Goal: Transaction & Acquisition: Purchase product/service

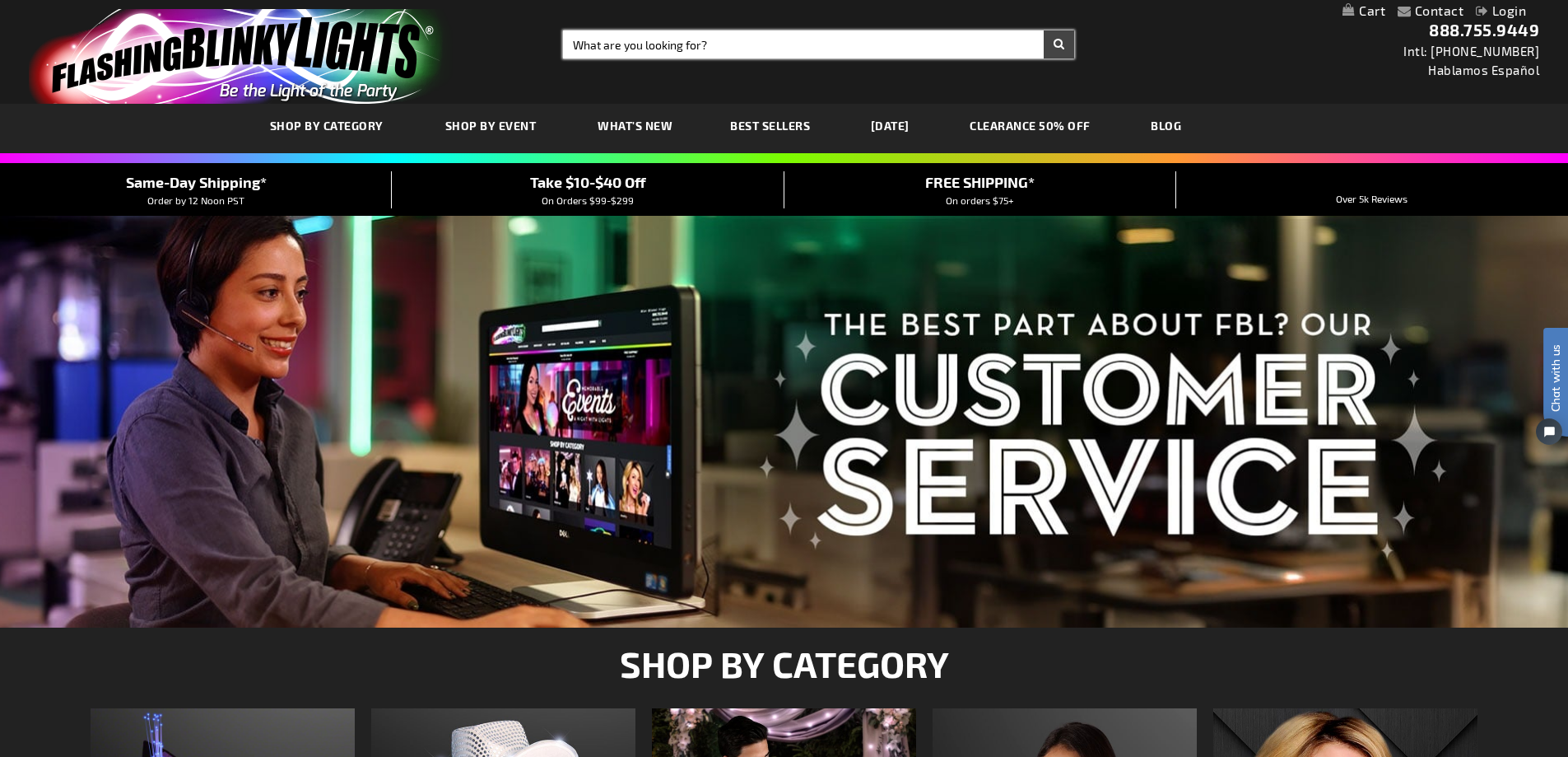
click at [663, 44] on input "Search" at bounding box center [819, 44] width 511 height 28
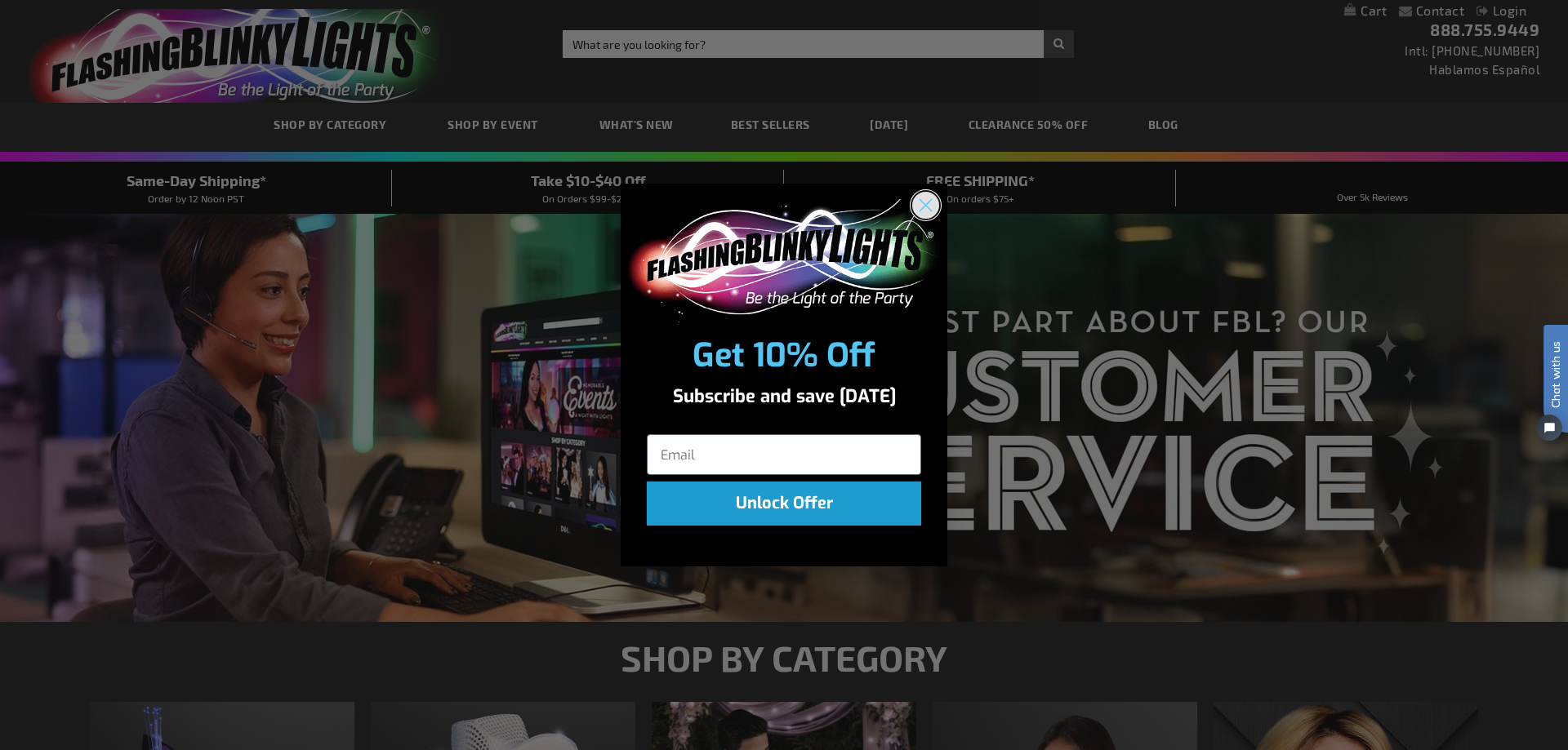
click at [920, 202] on circle "Close dialog" at bounding box center [925, 205] width 27 height 27
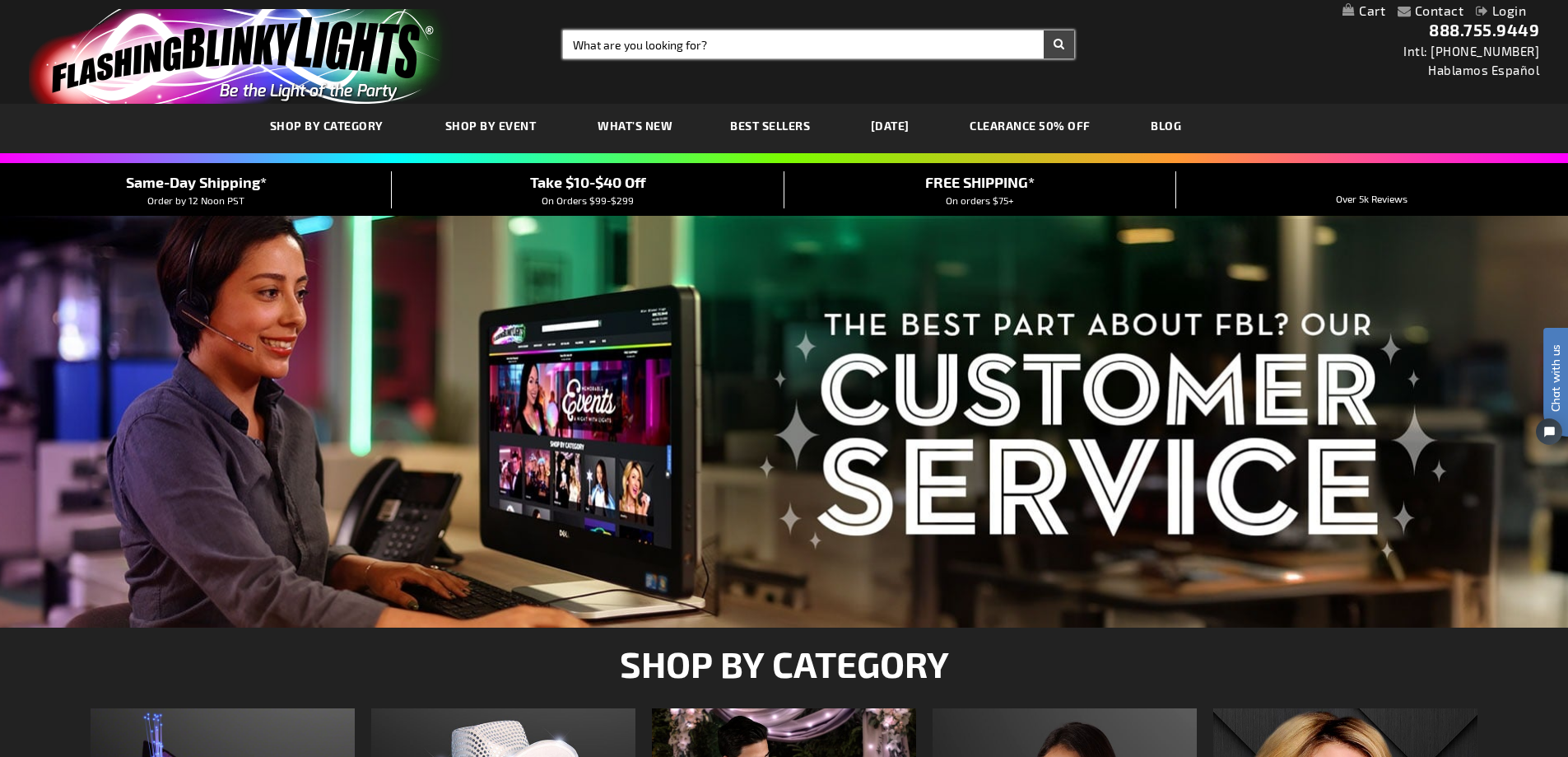
click at [667, 41] on input "Search" at bounding box center [819, 44] width 511 height 28
type input "cowboy hat"
click at [1054, 42] on button "Search" at bounding box center [1059, 44] width 31 height 28
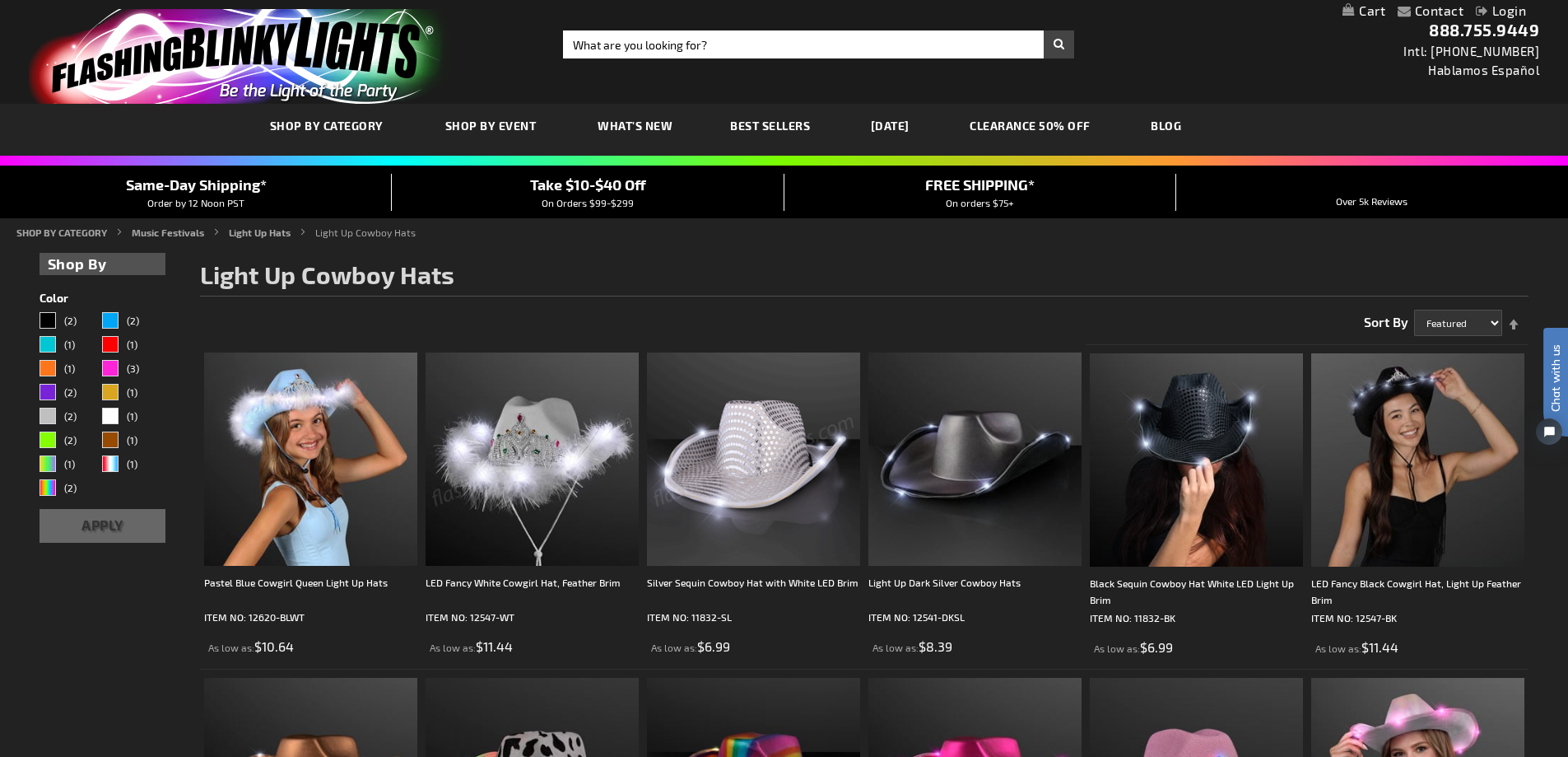
click at [725, 510] on img at bounding box center [754, 459] width 213 height 213
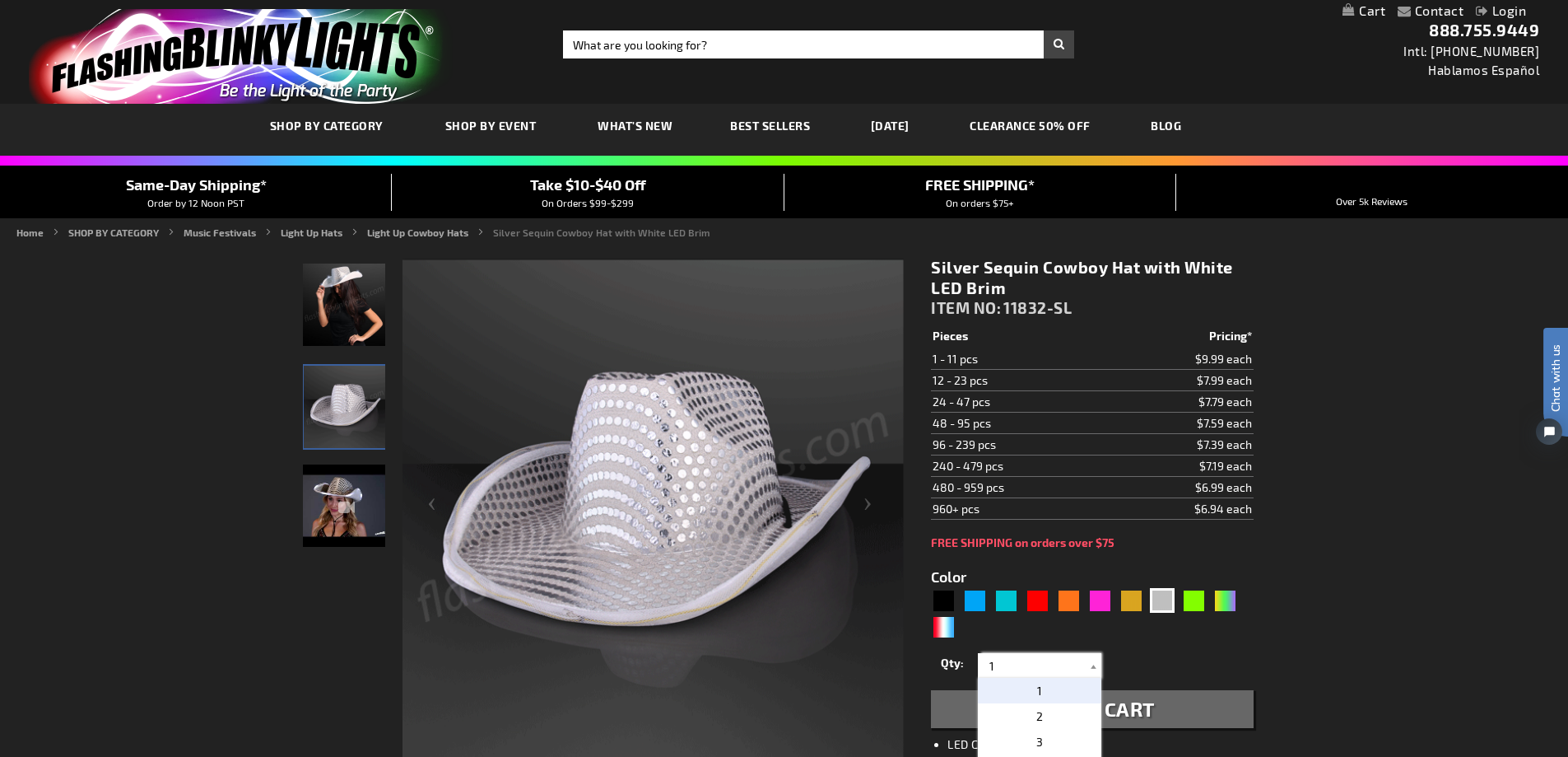
drag, startPoint x: 996, startPoint y: 666, endPoint x: 987, endPoint y: 667, distance: 9.1
click at [987, 667] on input "1" at bounding box center [1041, 665] width 119 height 25
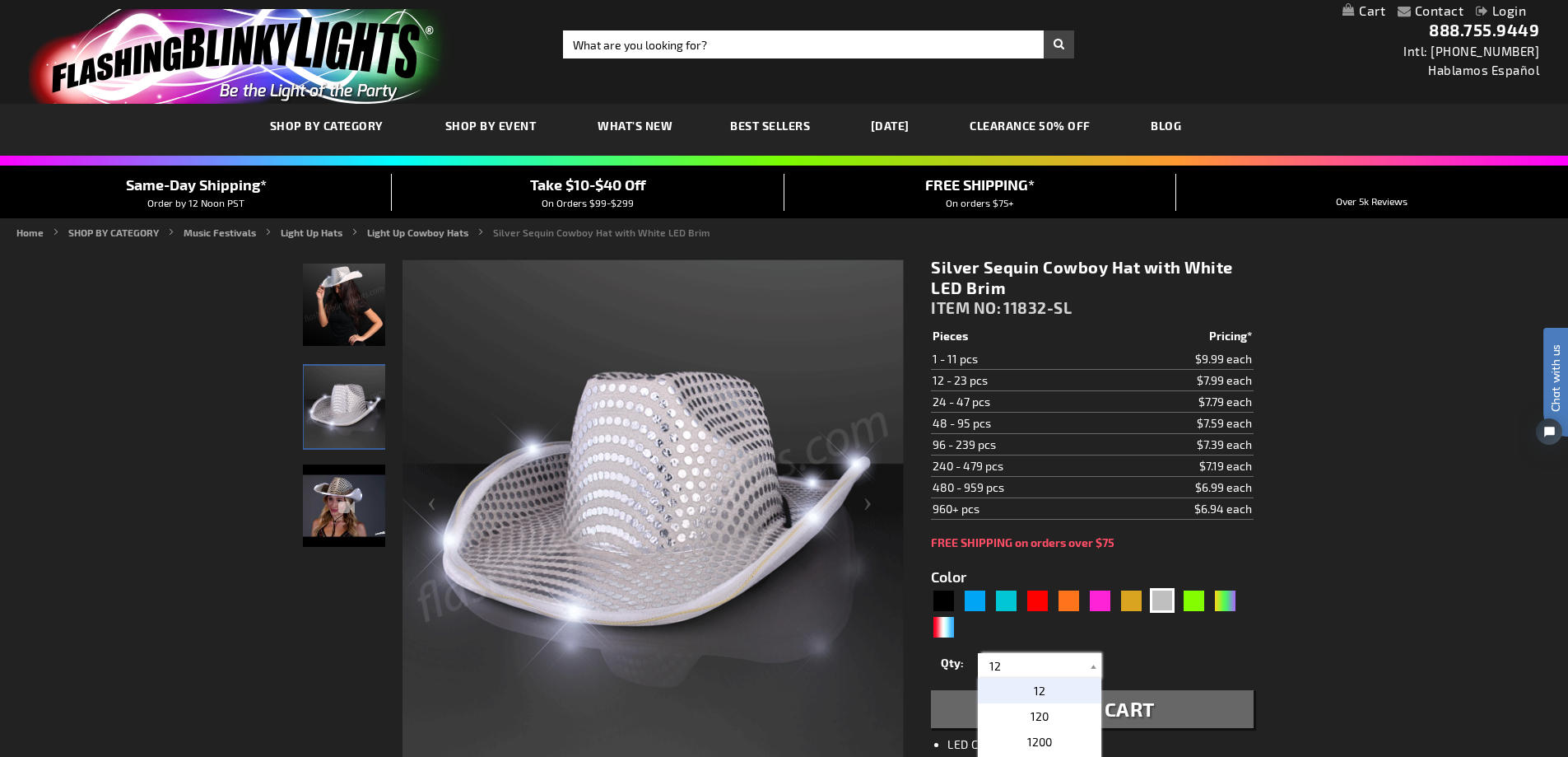
type input "12"
click at [1226, 695] on button "Add to Cart" at bounding box center [1092, 709] width 322 height 38
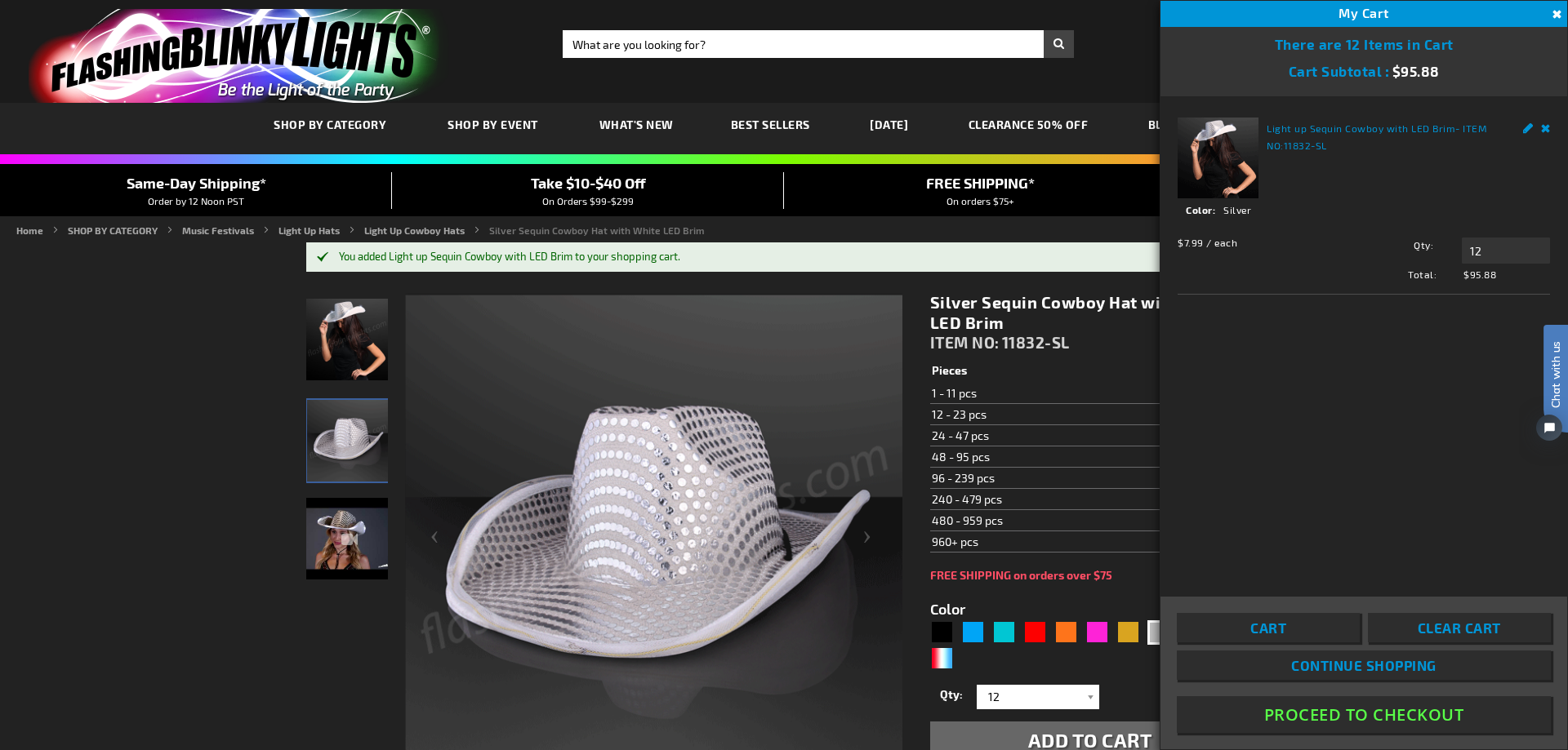
click at [1554, 7] on button "Close" at bounding box center [1555, 15] width 18 height 18
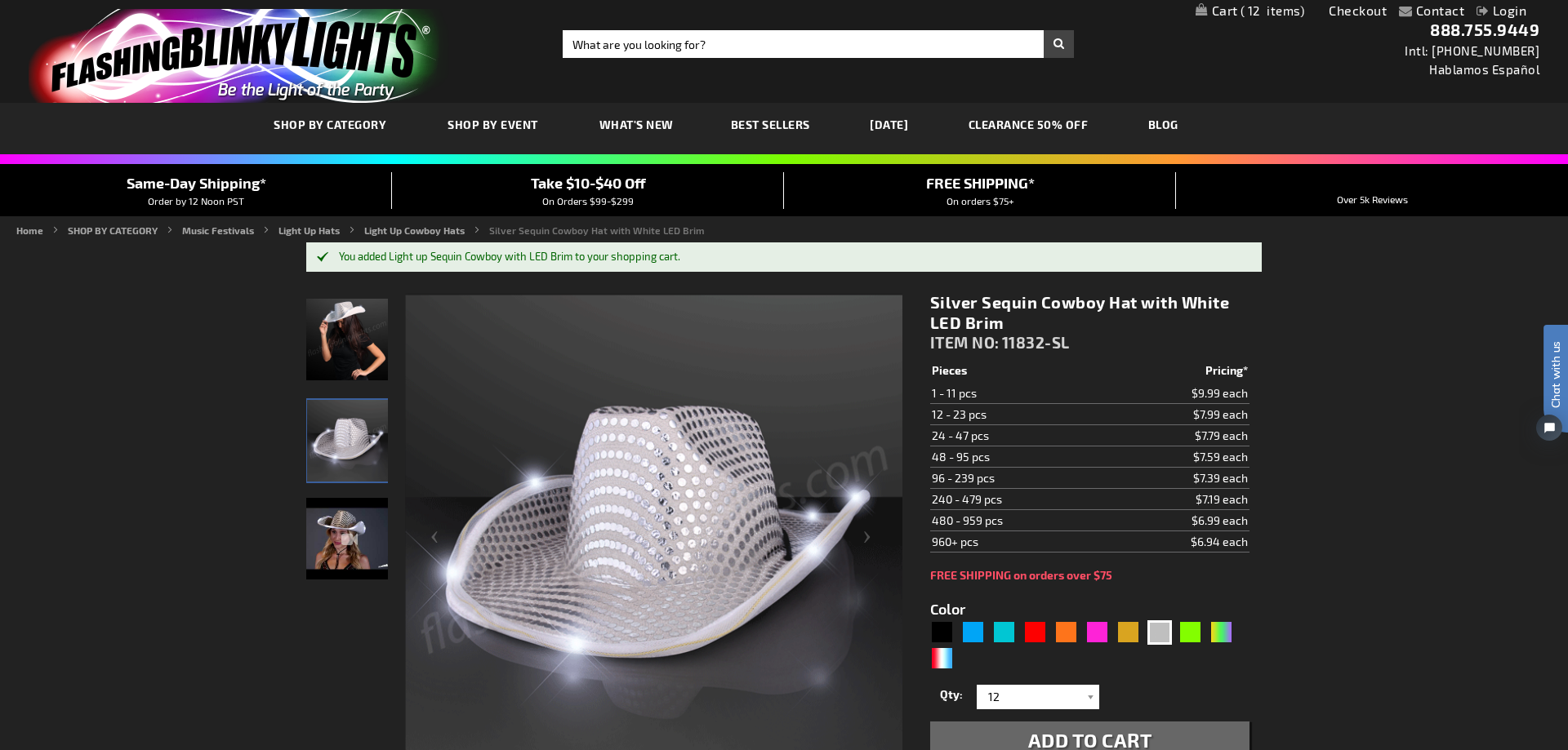
scroll to position [9, 0]
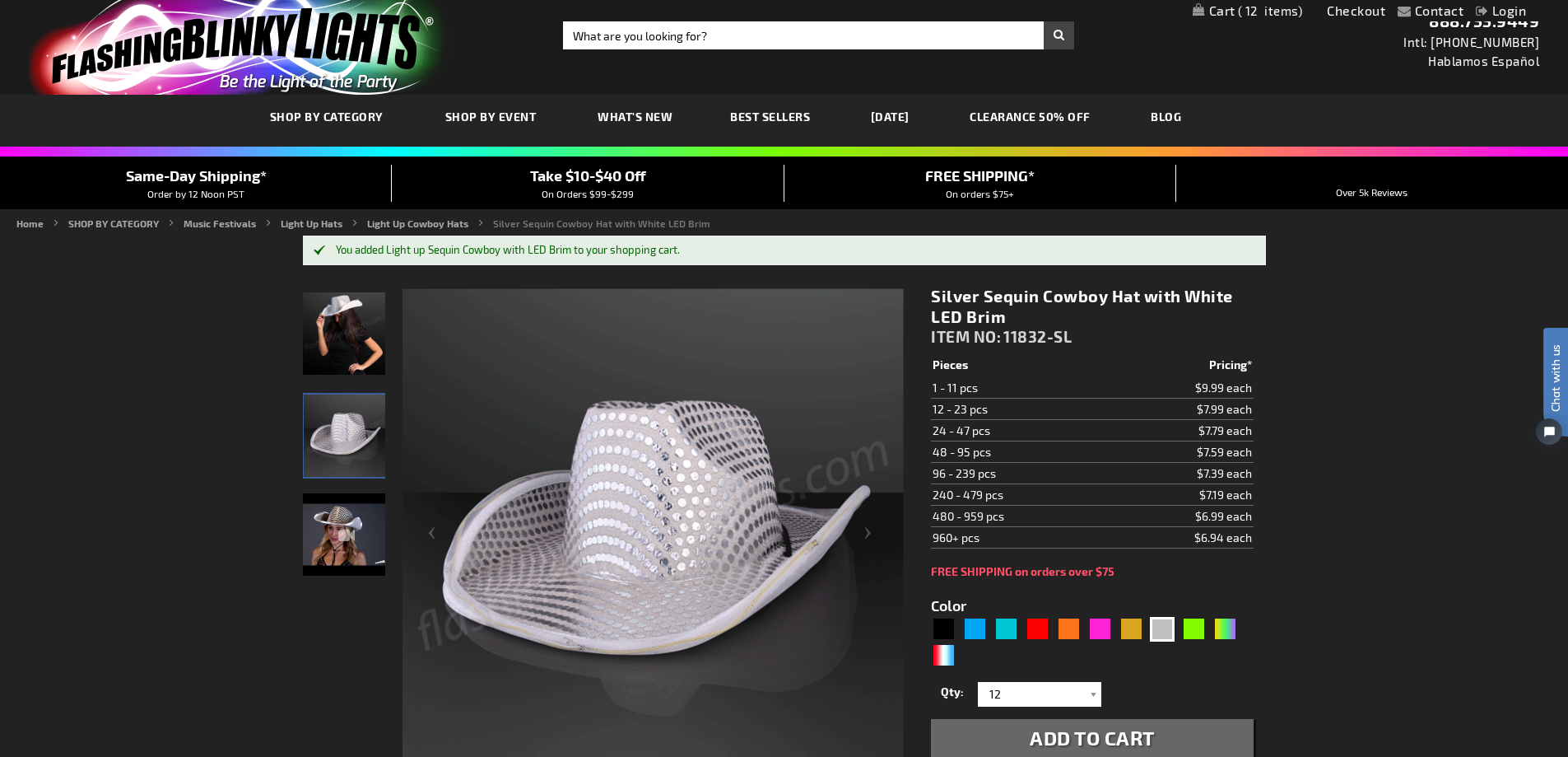
click at [1252, 15] on span "12" at bounding box center [1271, 11] width 65 height 15
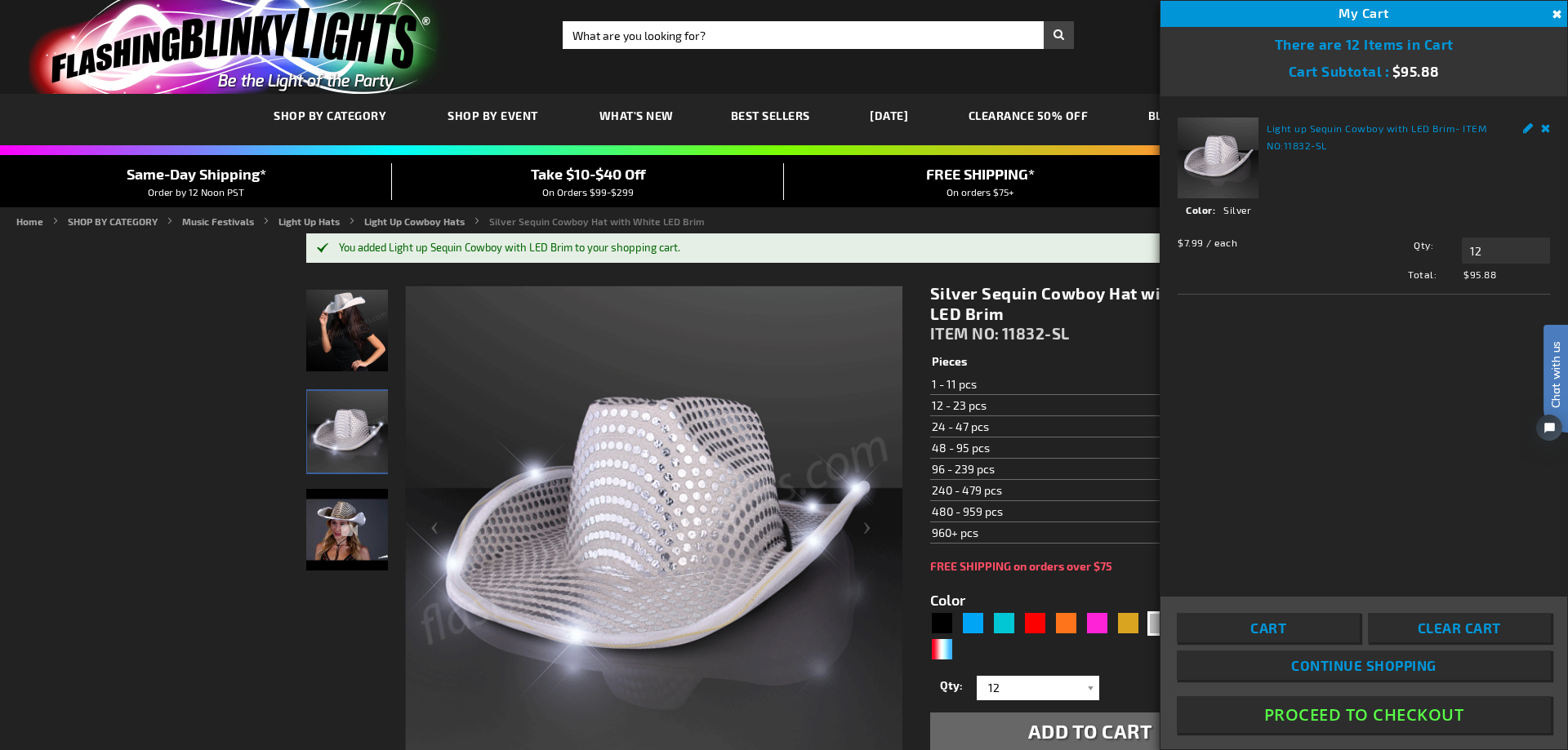
click at [1548, 127] on link "Remove" at bounding box center [1545, 126] width 10 height 17
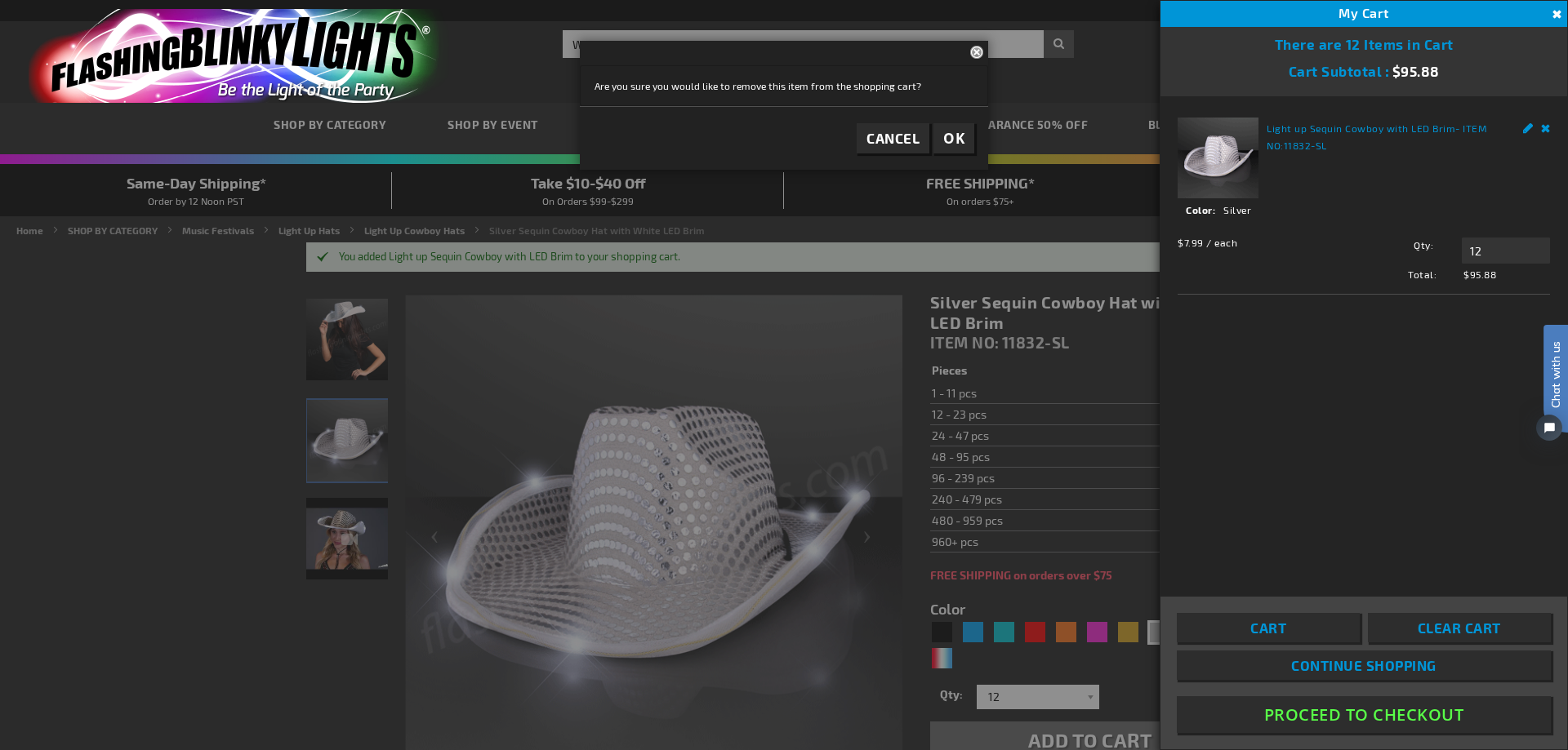
click at [766, 674] on div at bounding box center [784, 375] width 1568 height 750
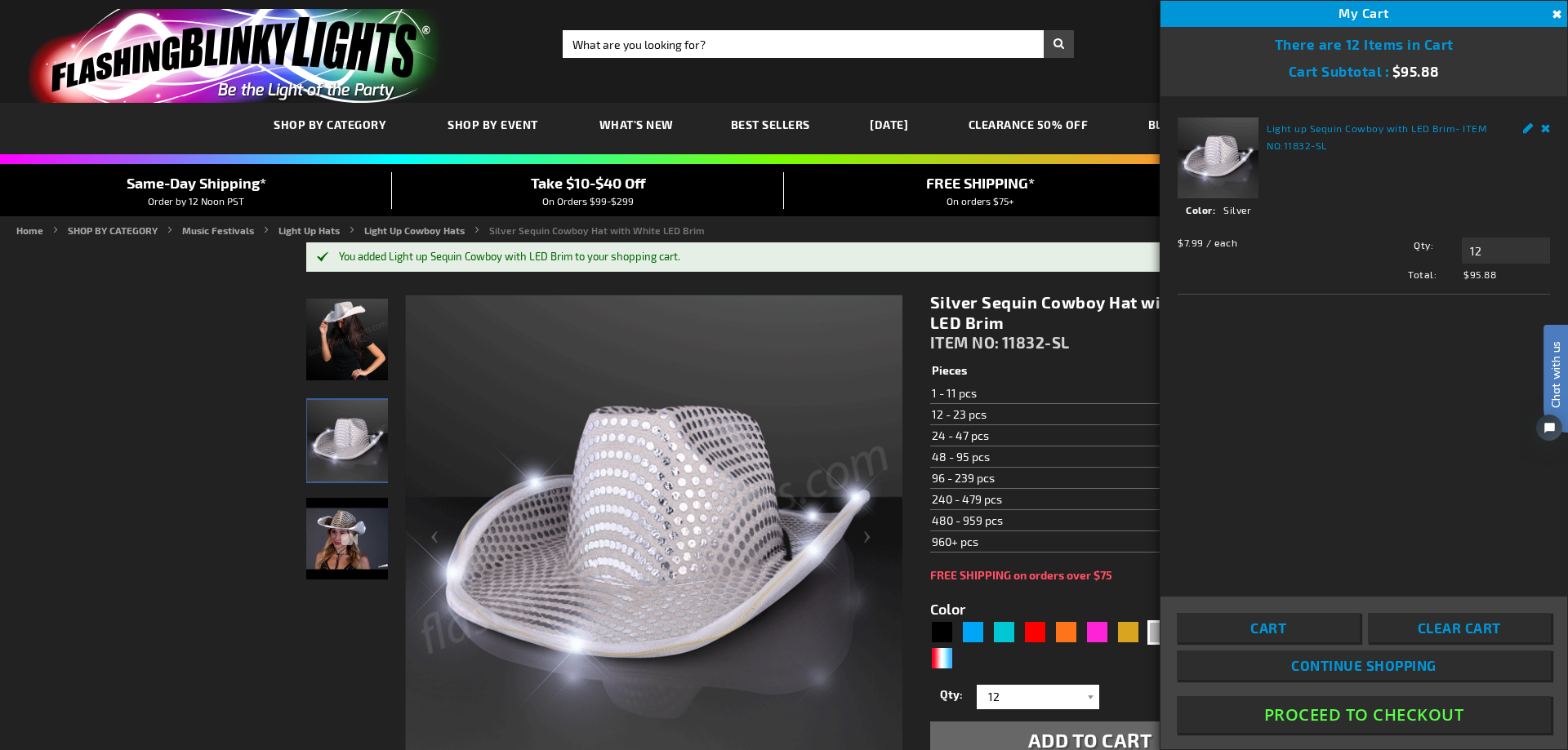
click at [1362, 667] on span "Continue Shopping" at bounding box center [1363, 666] width 145 height 17
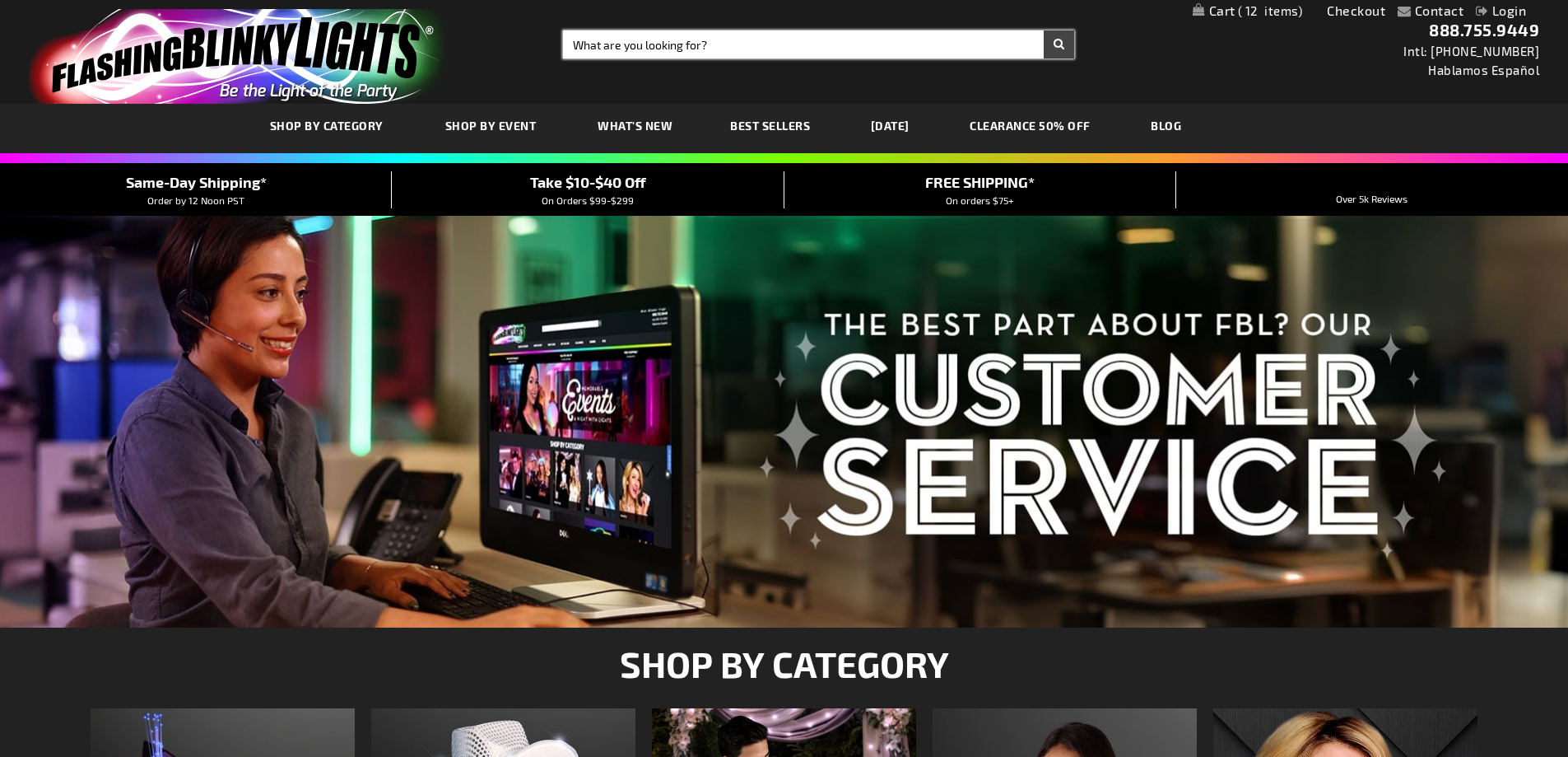
click at [635, 47] on input "Search" at bounding box center [819, 44] width 511 height 28
type input "cowboy hats"
click at [1044, 31] on button "Search" at bounding box center [1059, 44] width 31 height 28
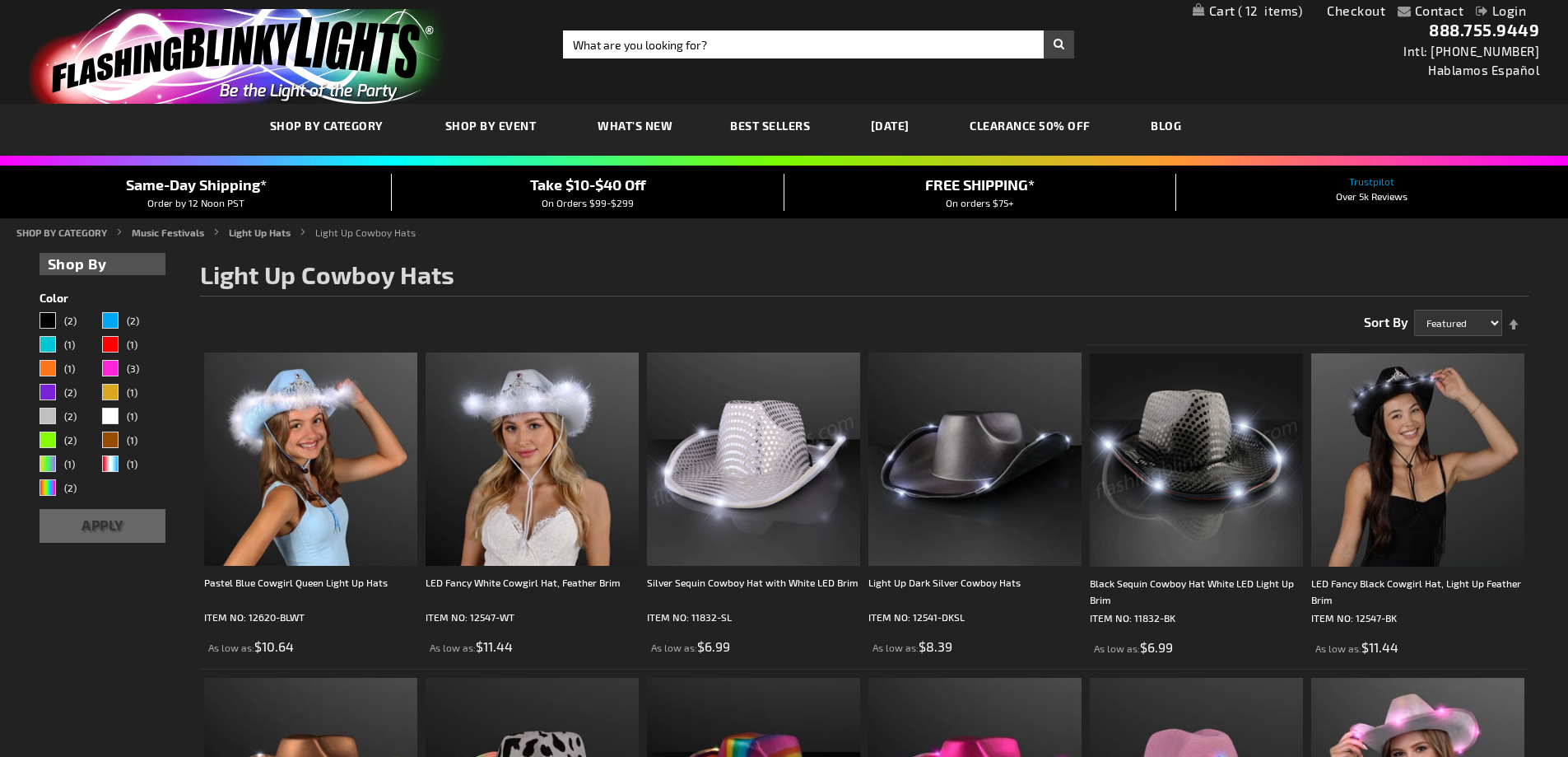
click at [759, 510] on img at bounding box center [754, 459] width 213 height 213
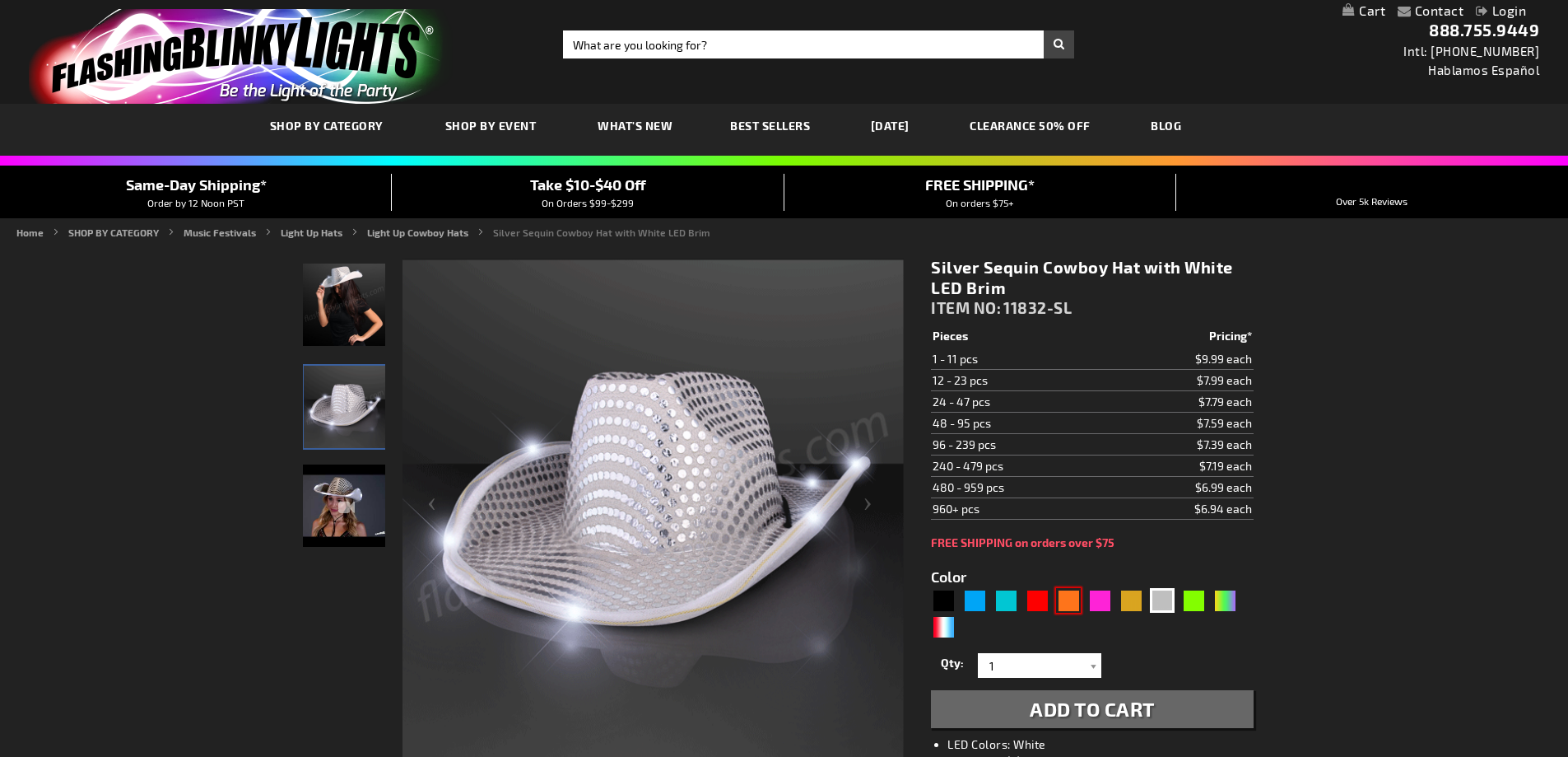
click at [1062, 600] on div "Orange" at bounding box center [1068, 600] width 25 height 25
type input "5637"
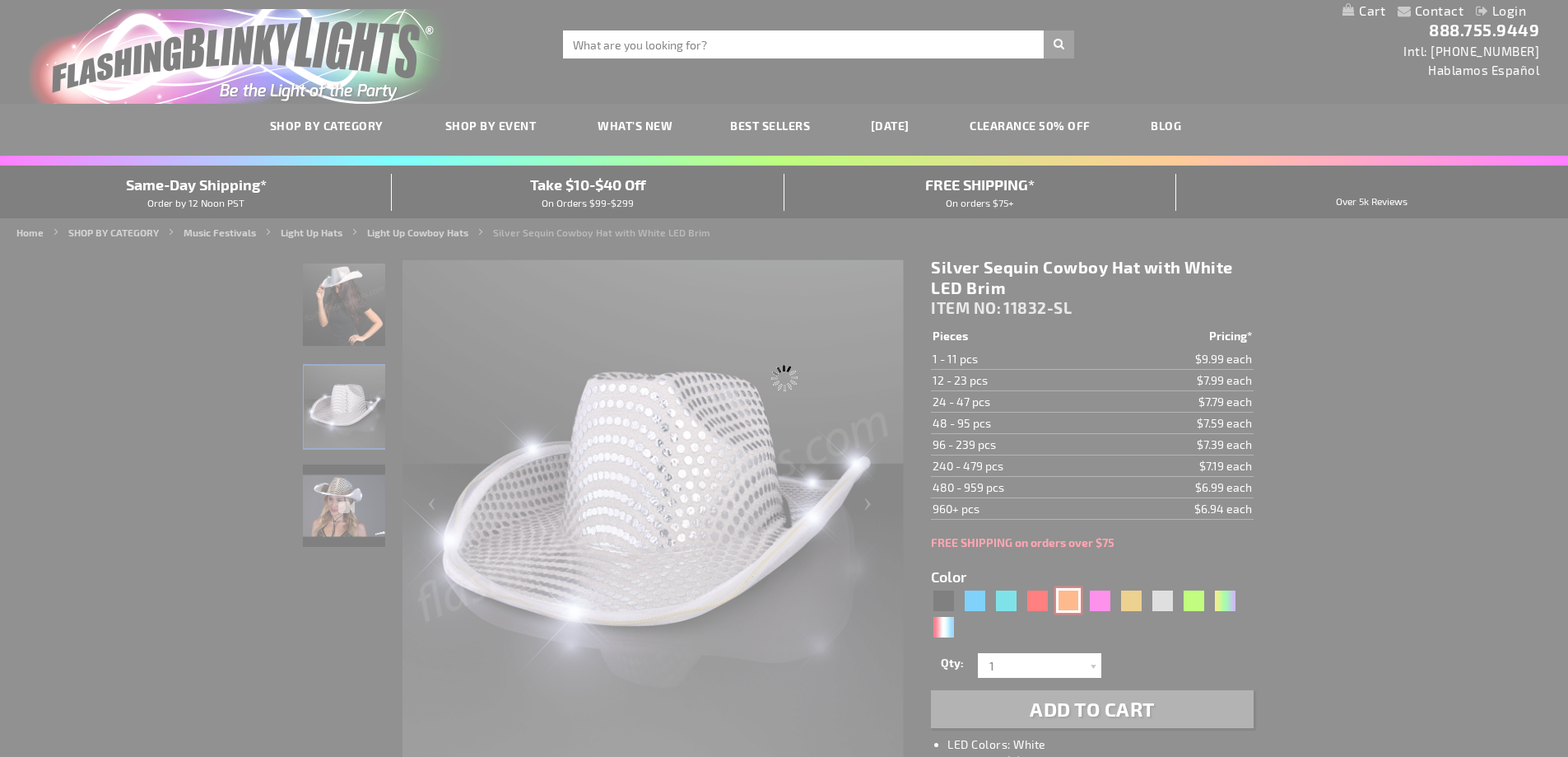
type input "11832-OR"
type input "Customize - Shiny Orange Cowboy Hat with Orange LED Brim - ITEM NO: 11832-OR"
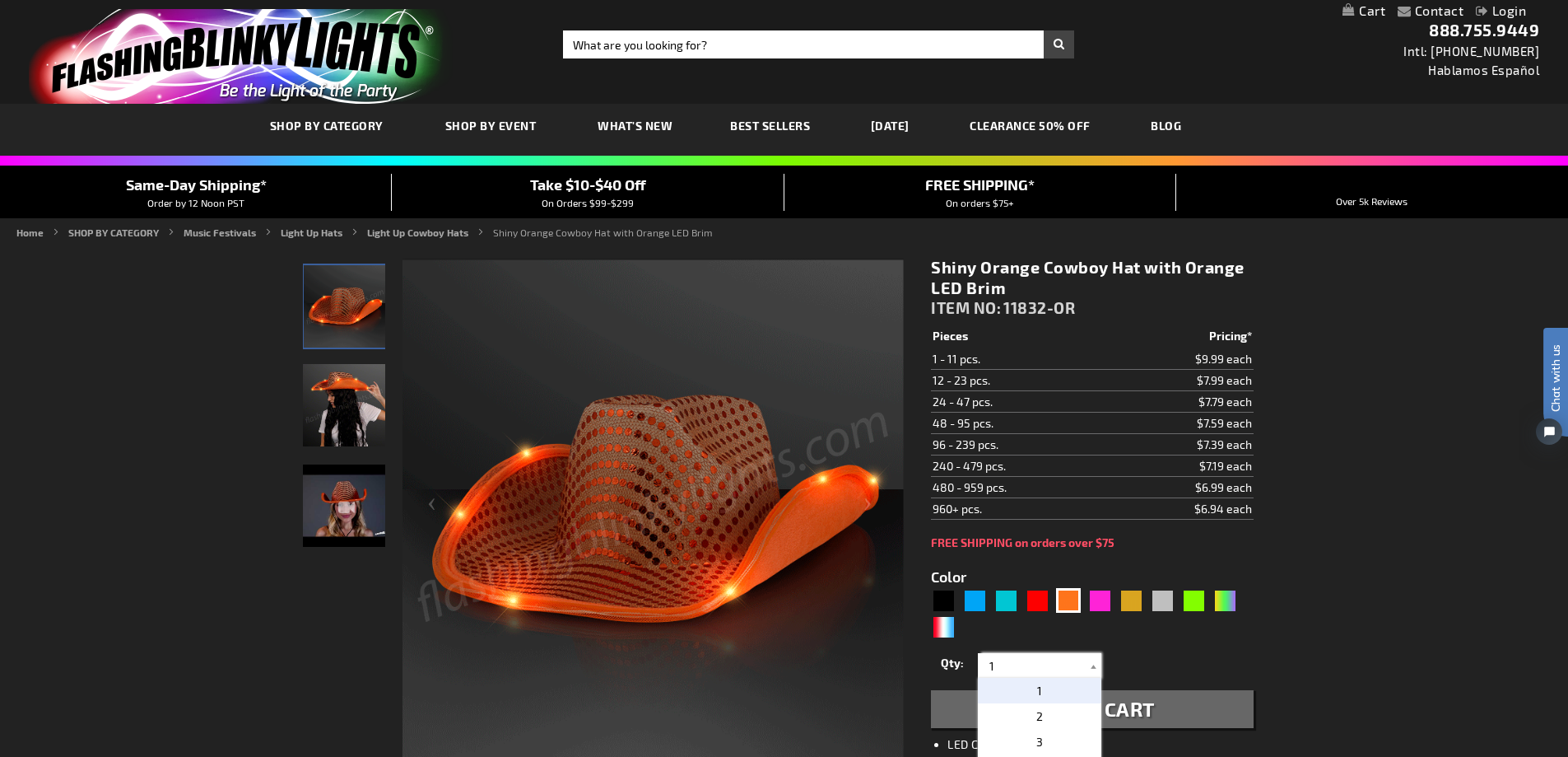
drag, startPoint x: 996, startPoint y: 664, endPoint x: 984, endPoint y: 664, distance: 12.0
click at [984, 664] on input "1" at bounding box center [1041, 665] width 119 height 25
type input "4"
click at [1236, 703] on button "Add to Cart" at bounding box center [1092, 709] width 322 height 38
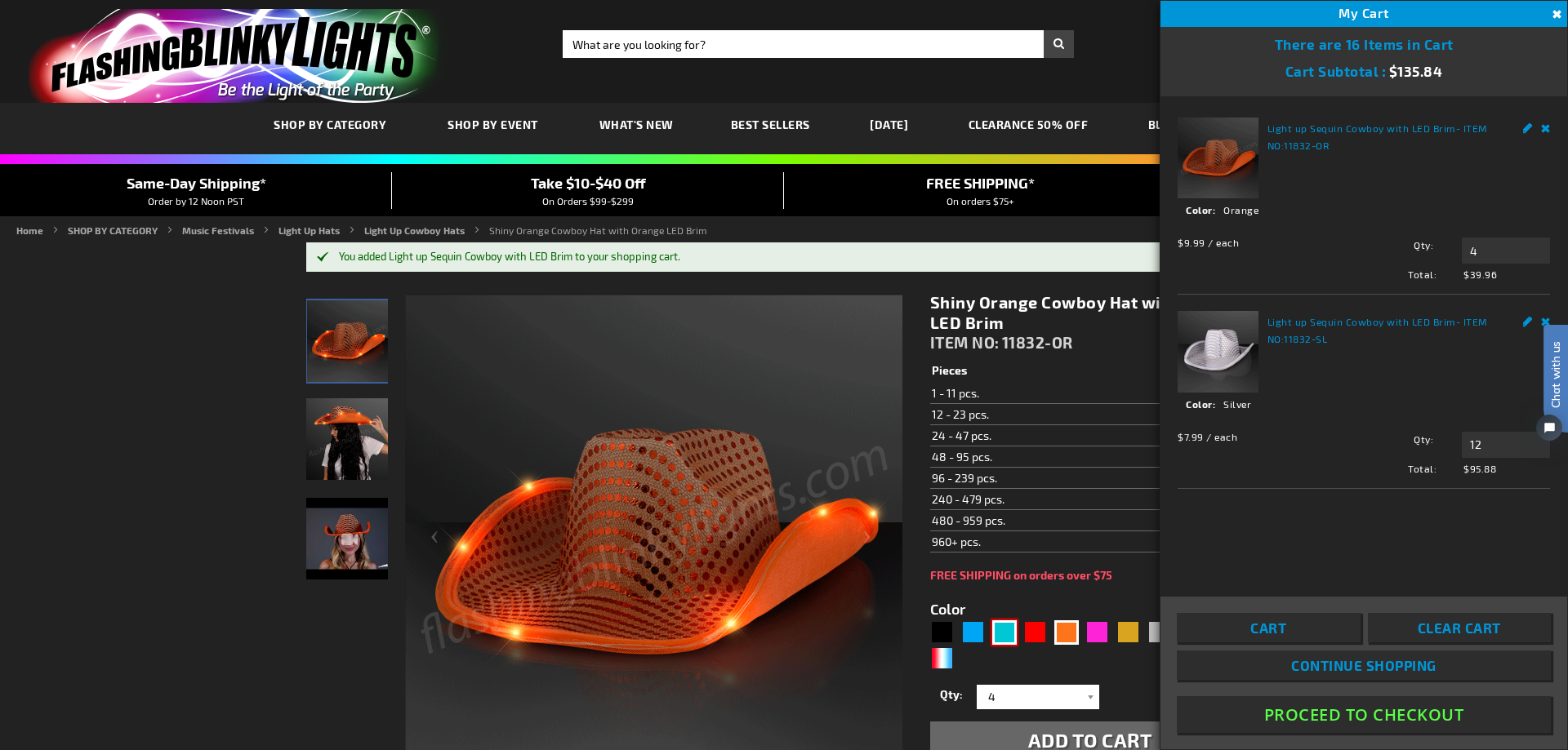
click at [1006, 637] on div "Turquoise" at bounding box center [1004, 632] width 25 height 25
type input "5653"
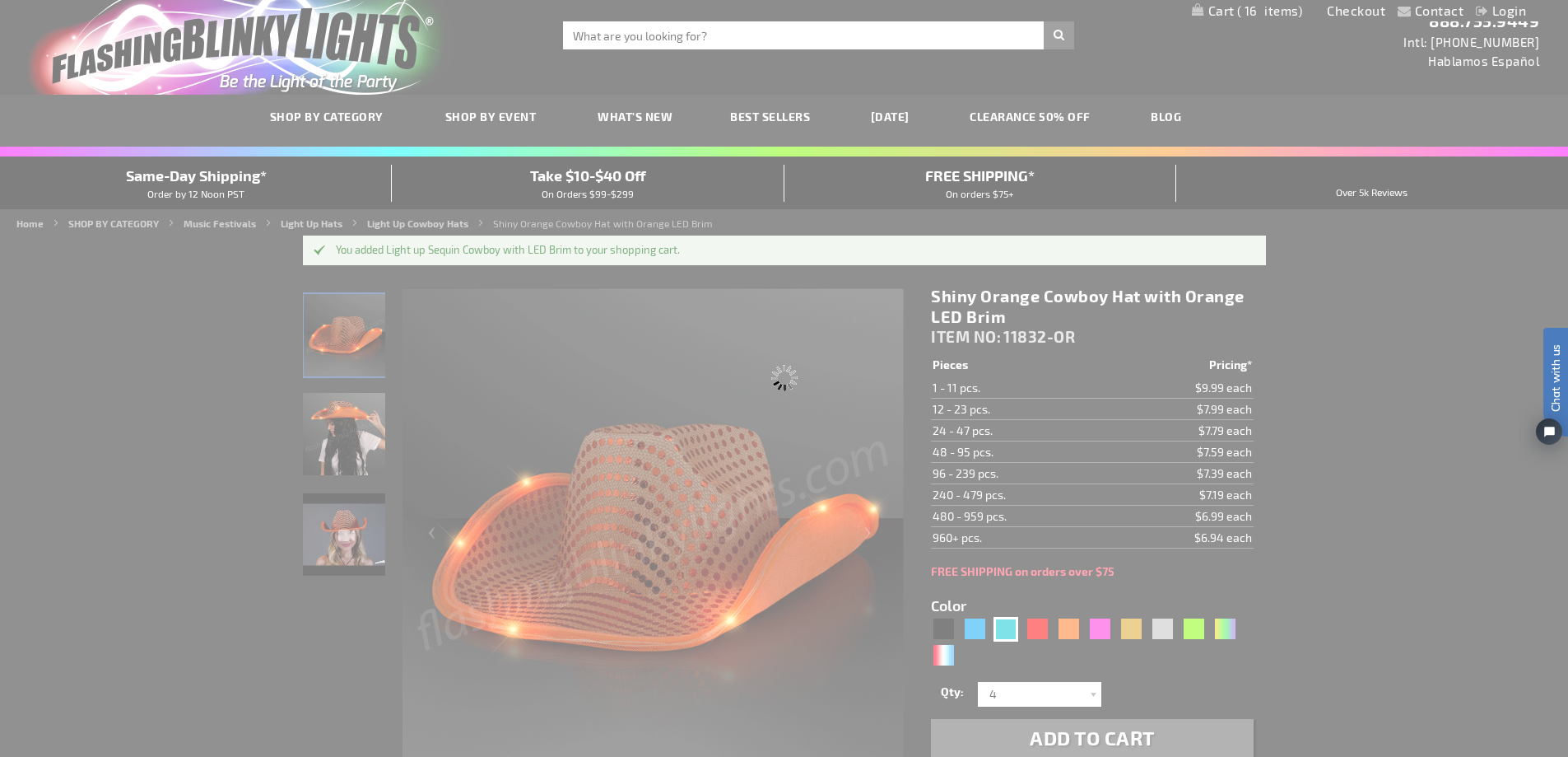
type input "11832-TQ"
type input "Customize - Light Up Turquoise Cowboy Hat - ITEM NO: 11832-TQ"
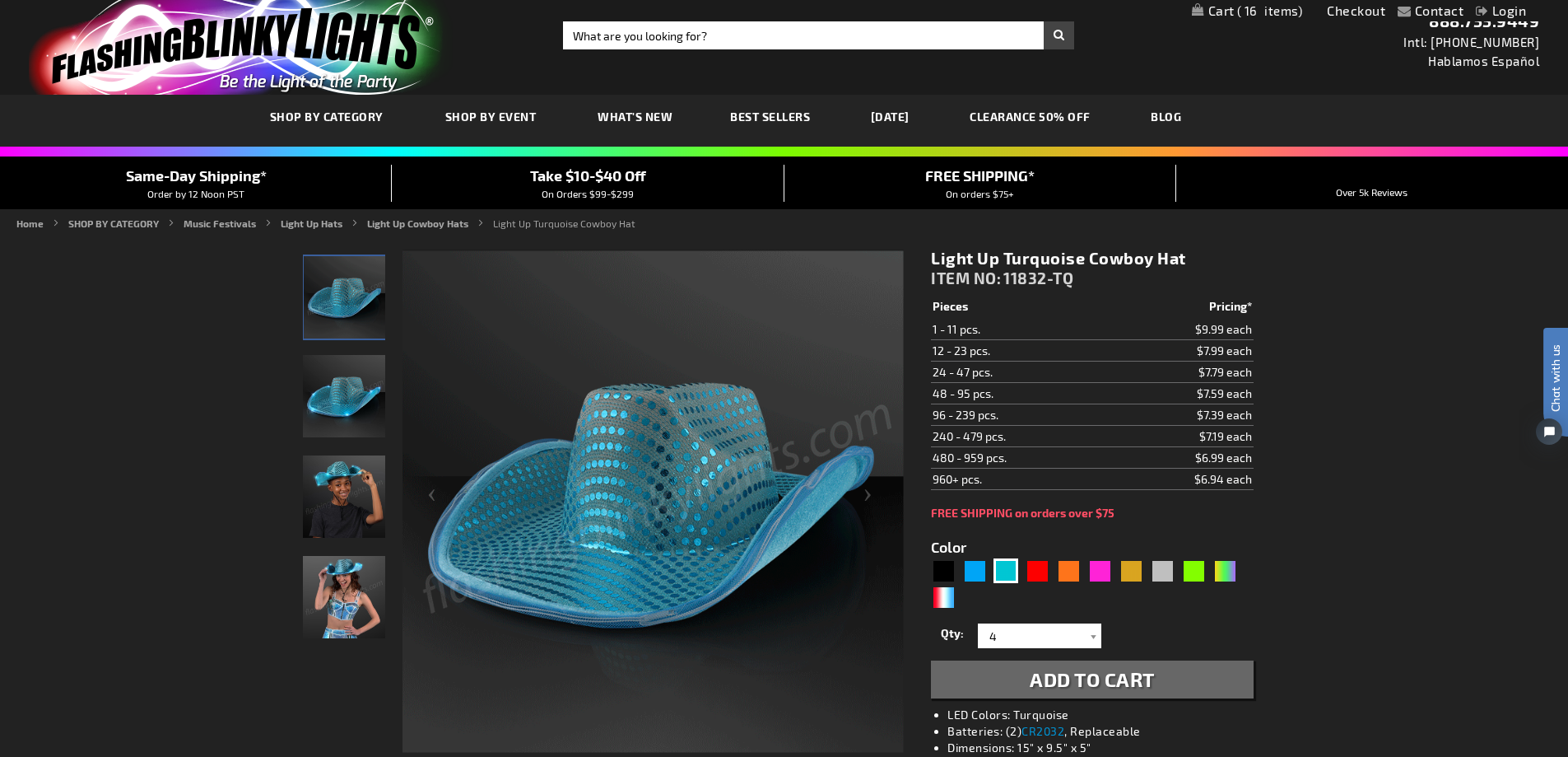
click at [1127, 672] on span "Add to Cart" at bounding box center [1092, 679] width 125 height 24
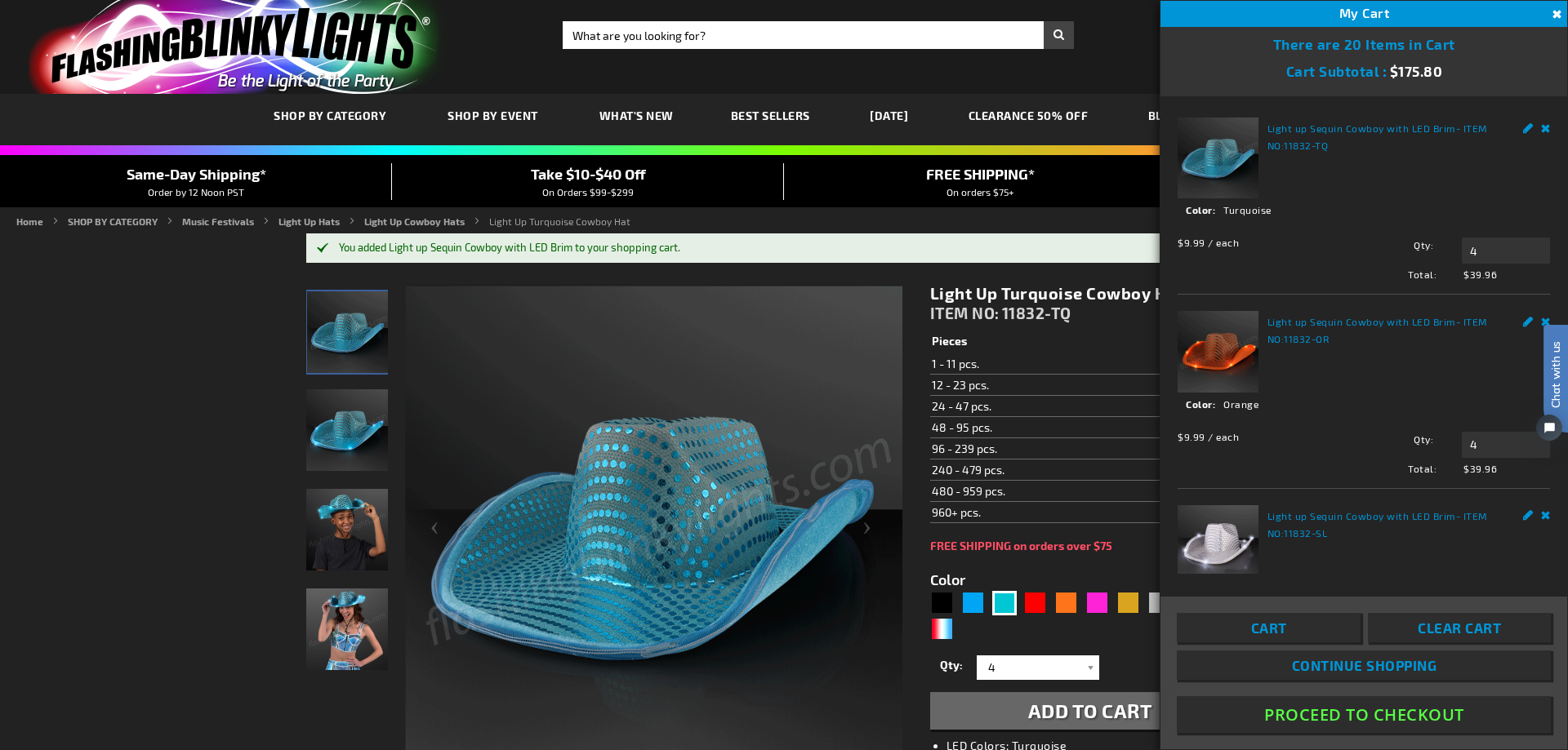
click at [1554, 6] on button "Close" at bounding box center [1555, 15] width 18 height 18
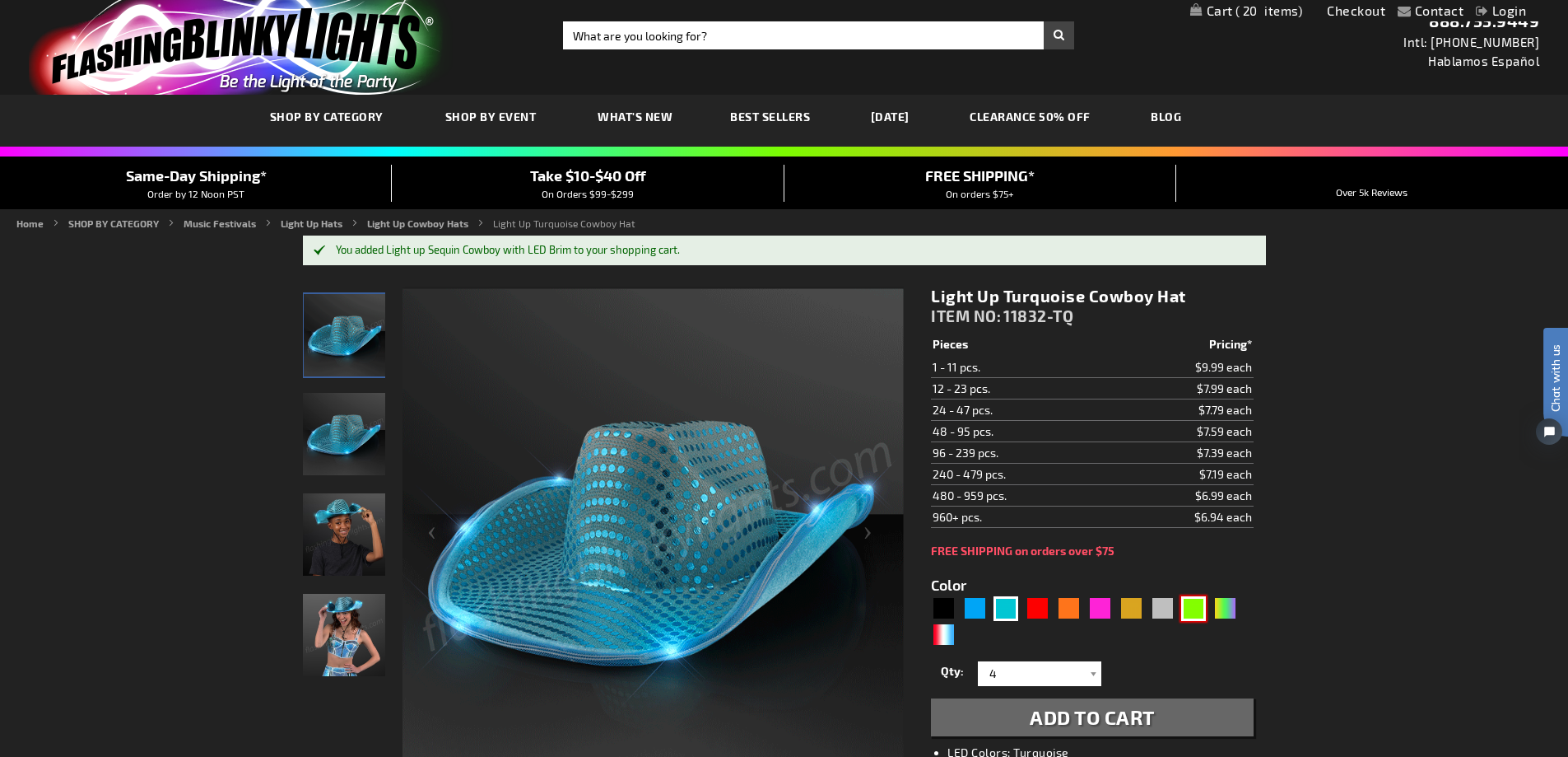
click at [1194, 612] on div "Green" at bounding box center [1193, 609] width 25 height 25
type input "5648"
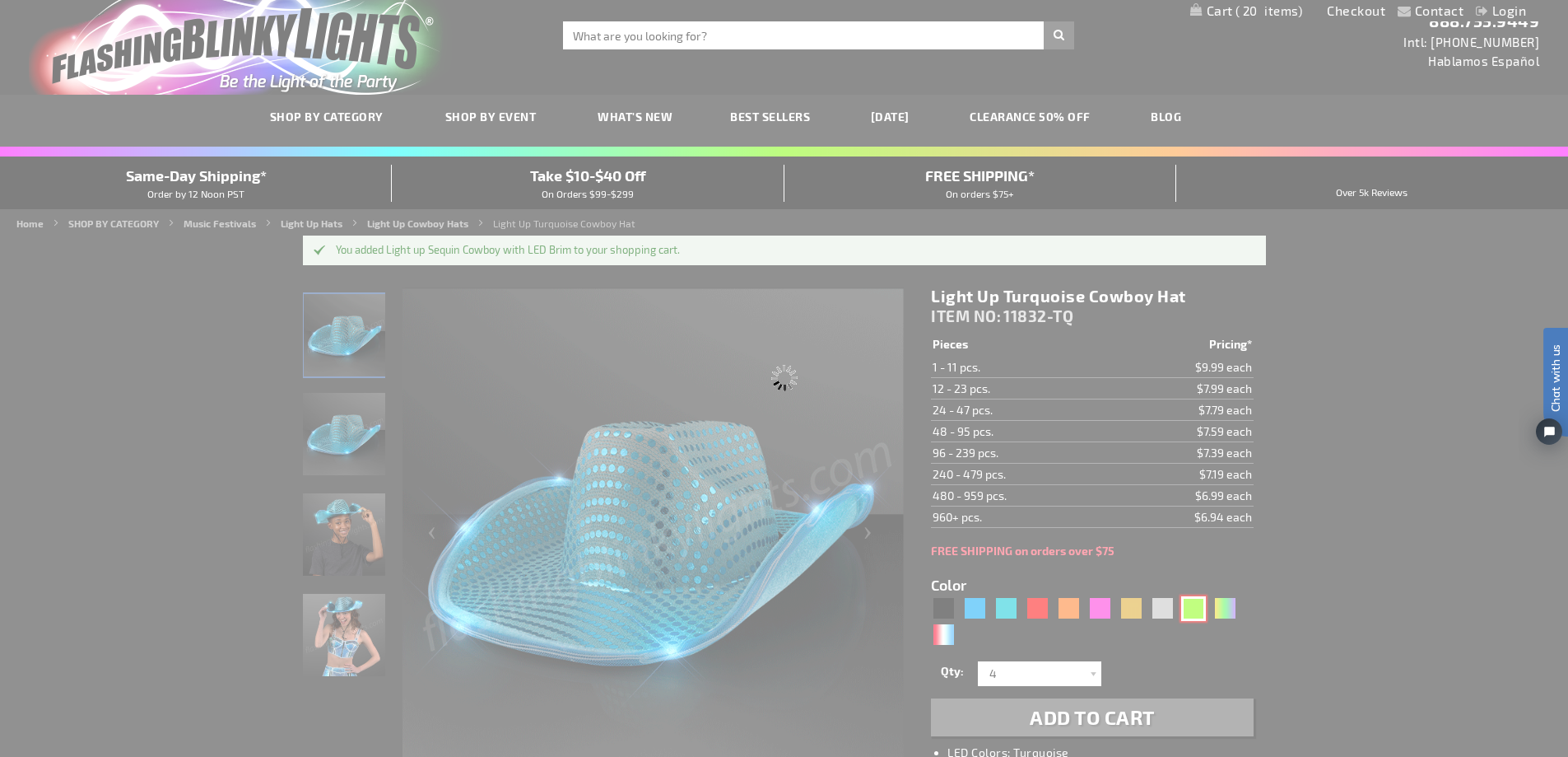
type input "11832-GN"
type input "Customize - Green Sequin Cowboy Hat with Jade LED Brim - ITEM NO: 11832-GN"
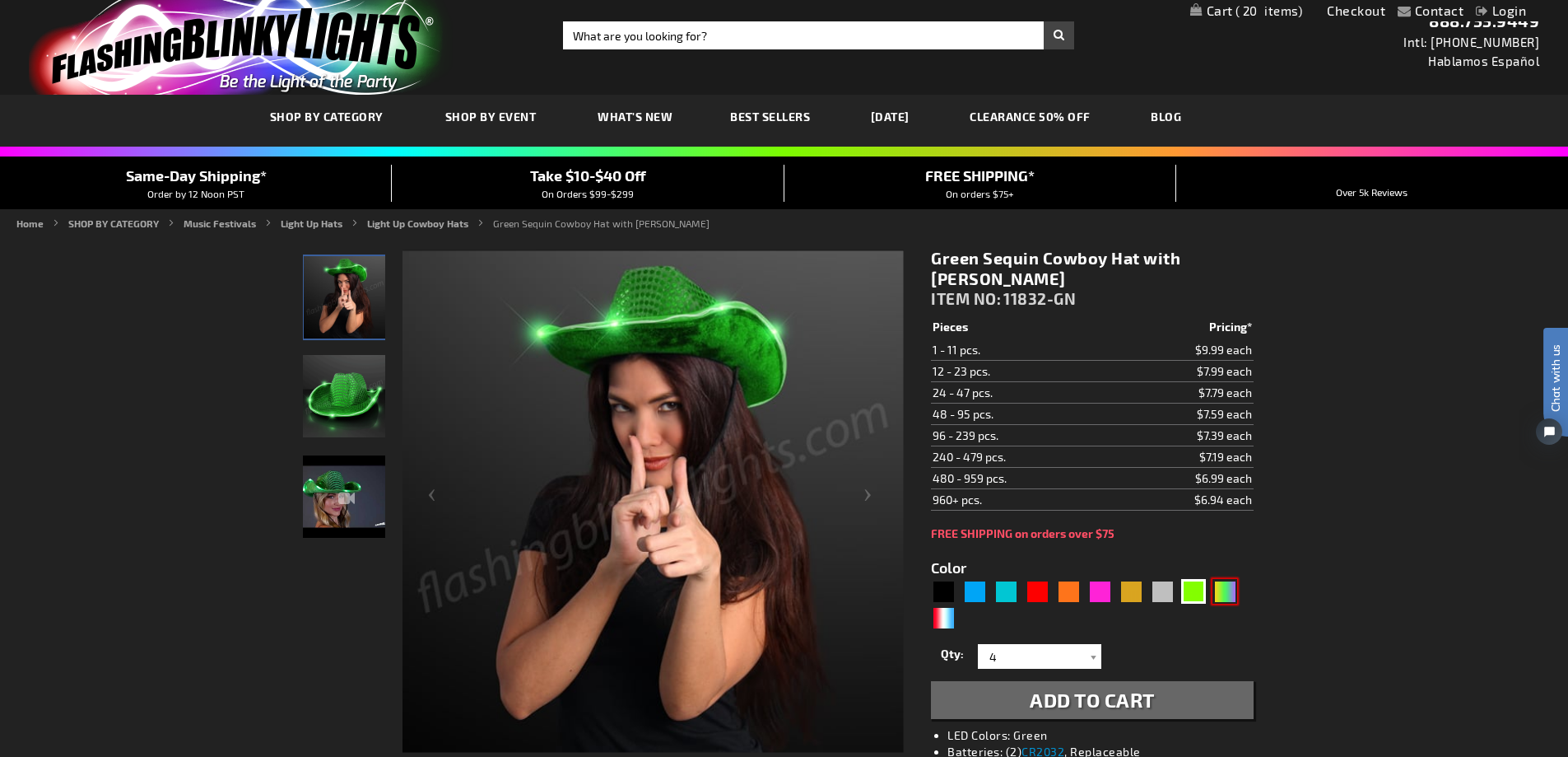
click at [1220, 594] on div "PGG" at bounding box center [1224, 591] width 25 height 25
type input "5638"
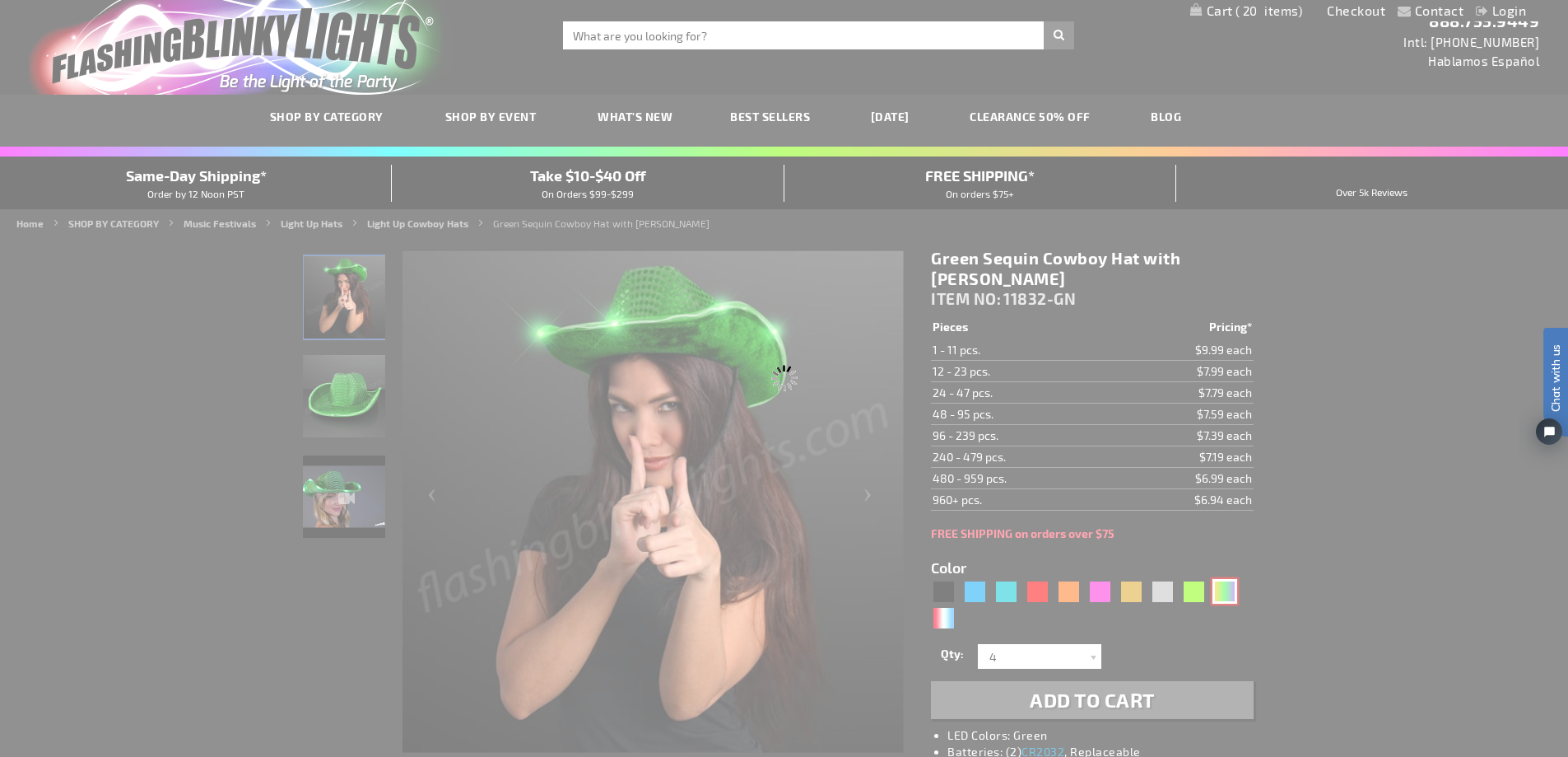
type input "11832-PGG"
type input "Customize - Light Up Mardi Gras Cowboy Hat - ITEM NO: 11832-PGG"
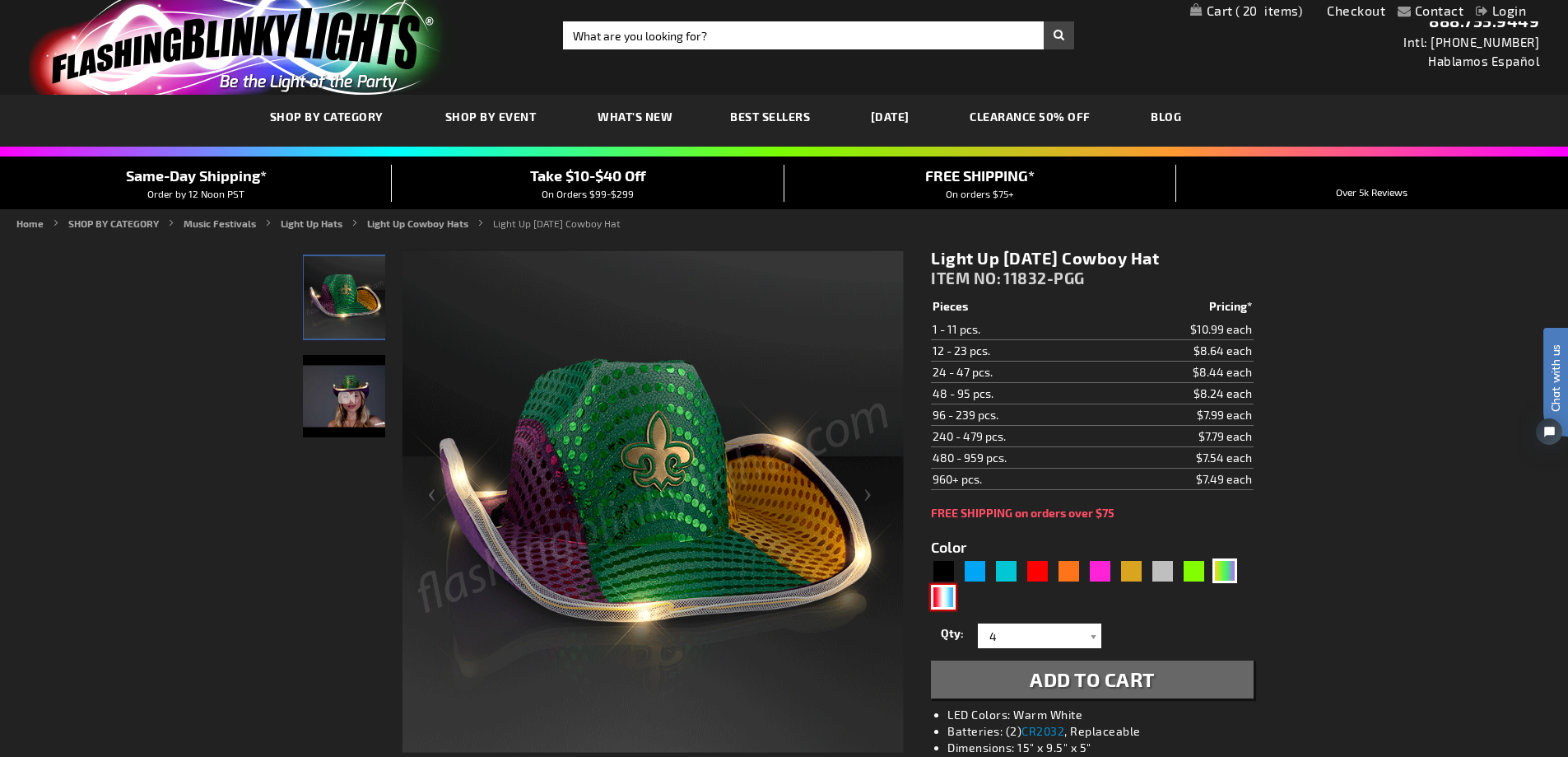
click at [936, 593] on div "RWB" at bounding box center [943, 597] width 25 height 25
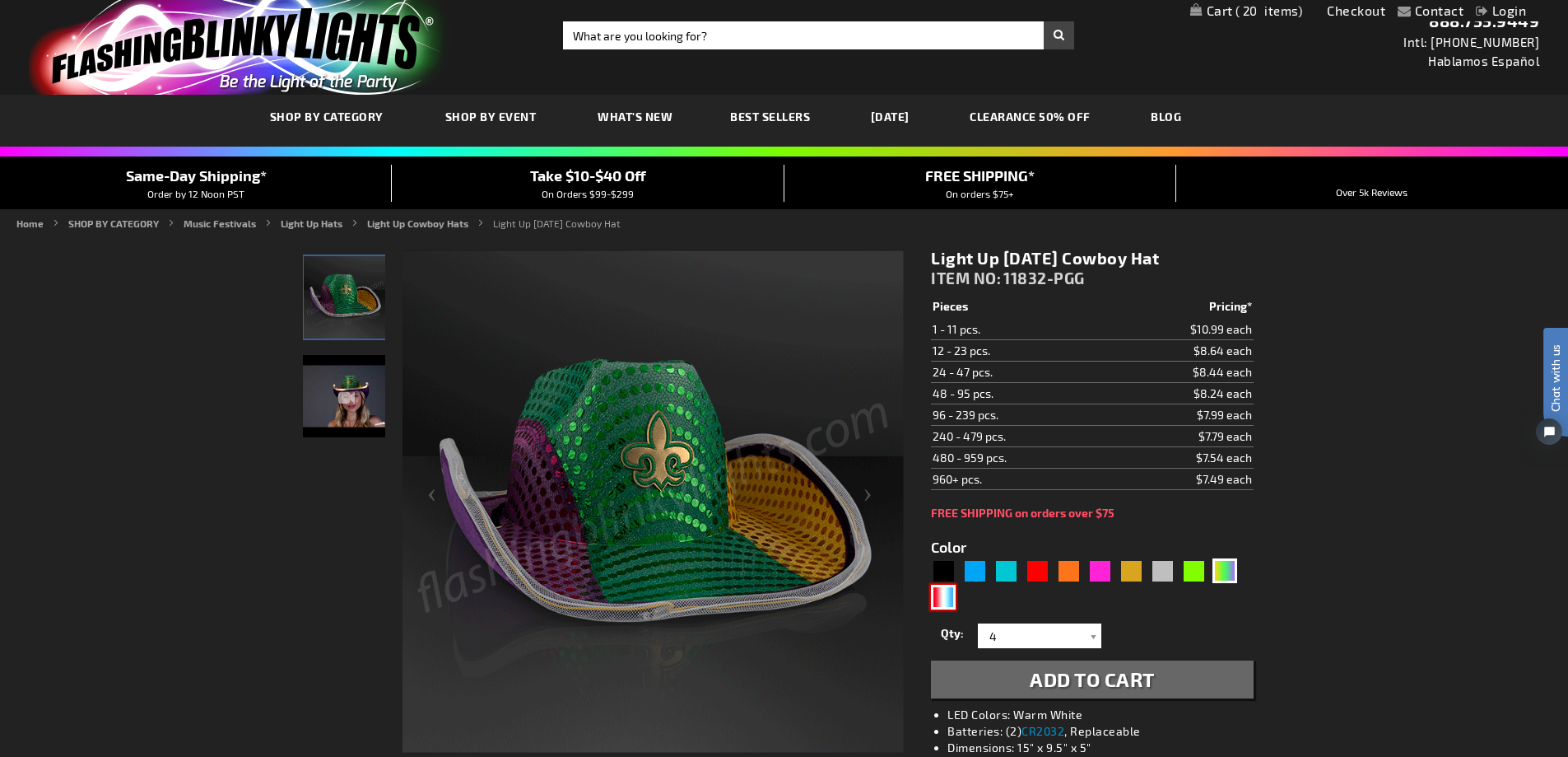
type input "5643"
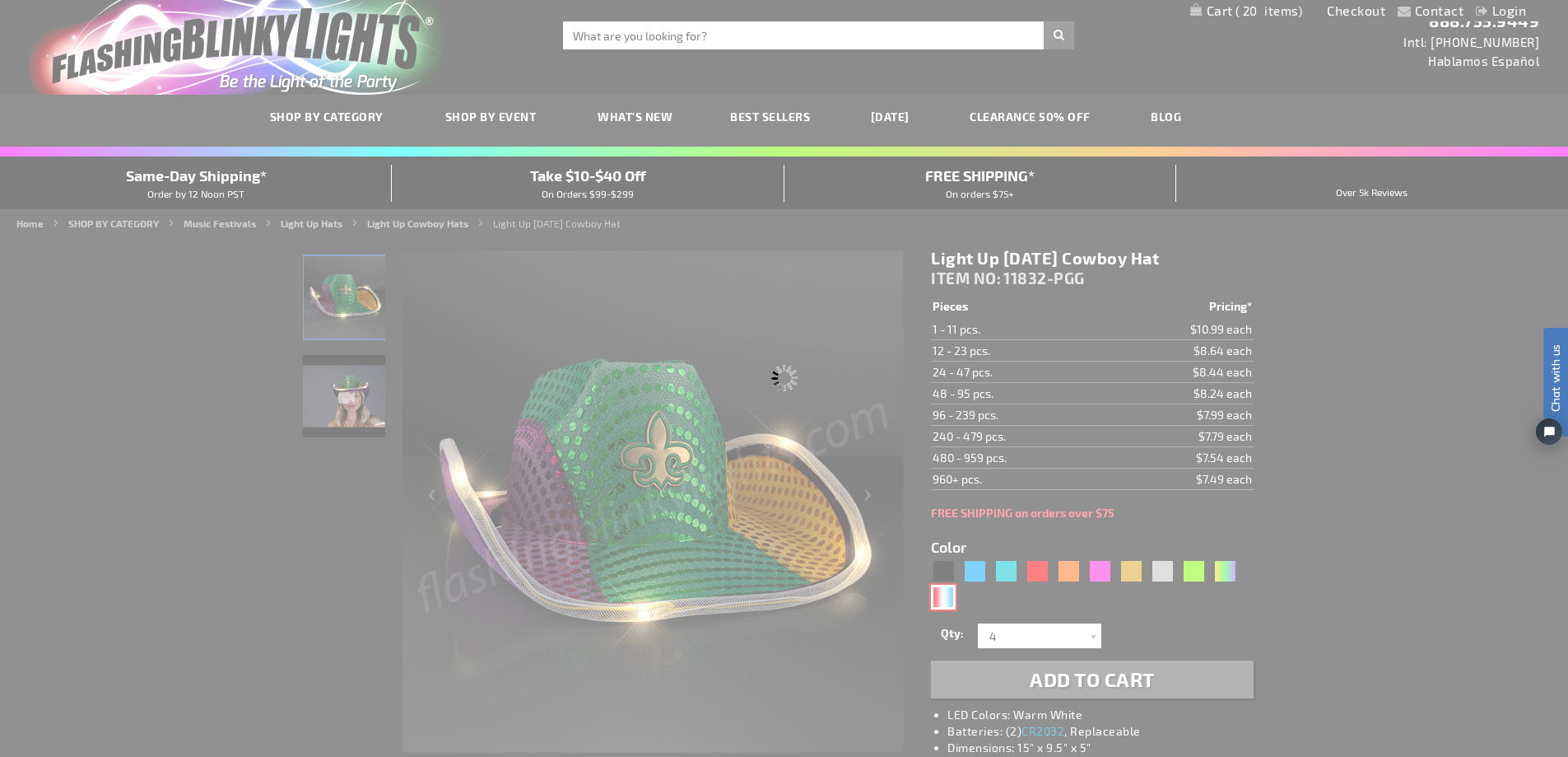
type input "11832-RWB"
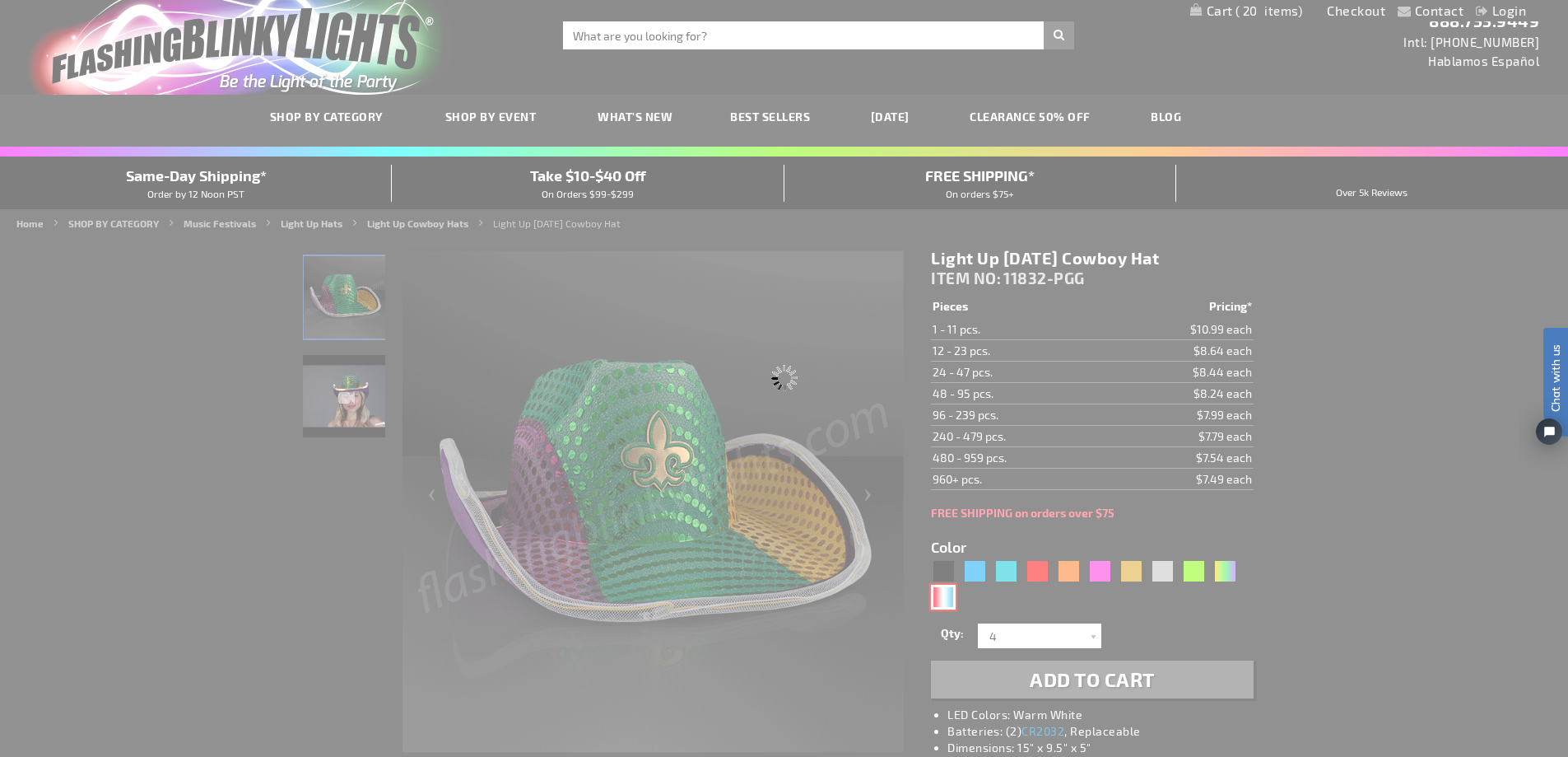
type input "Customize - Red White &amp; Blue Cowboy Hat, White Light Up Brim - ITEM NO: 118…"
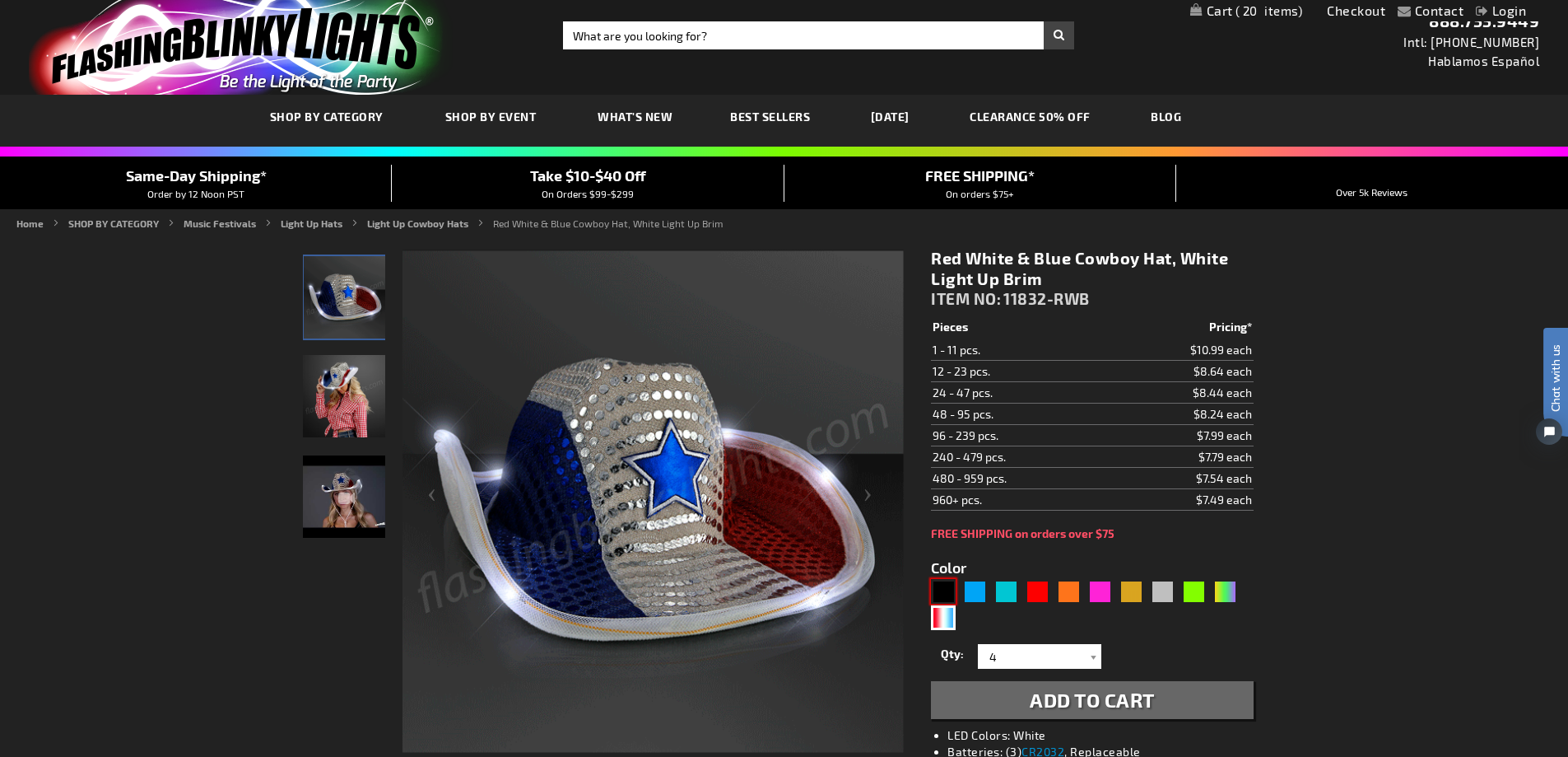
click at [944, 586] on div "Black" at bounding box center [943, 591] width 25 height 25
type input "5631"
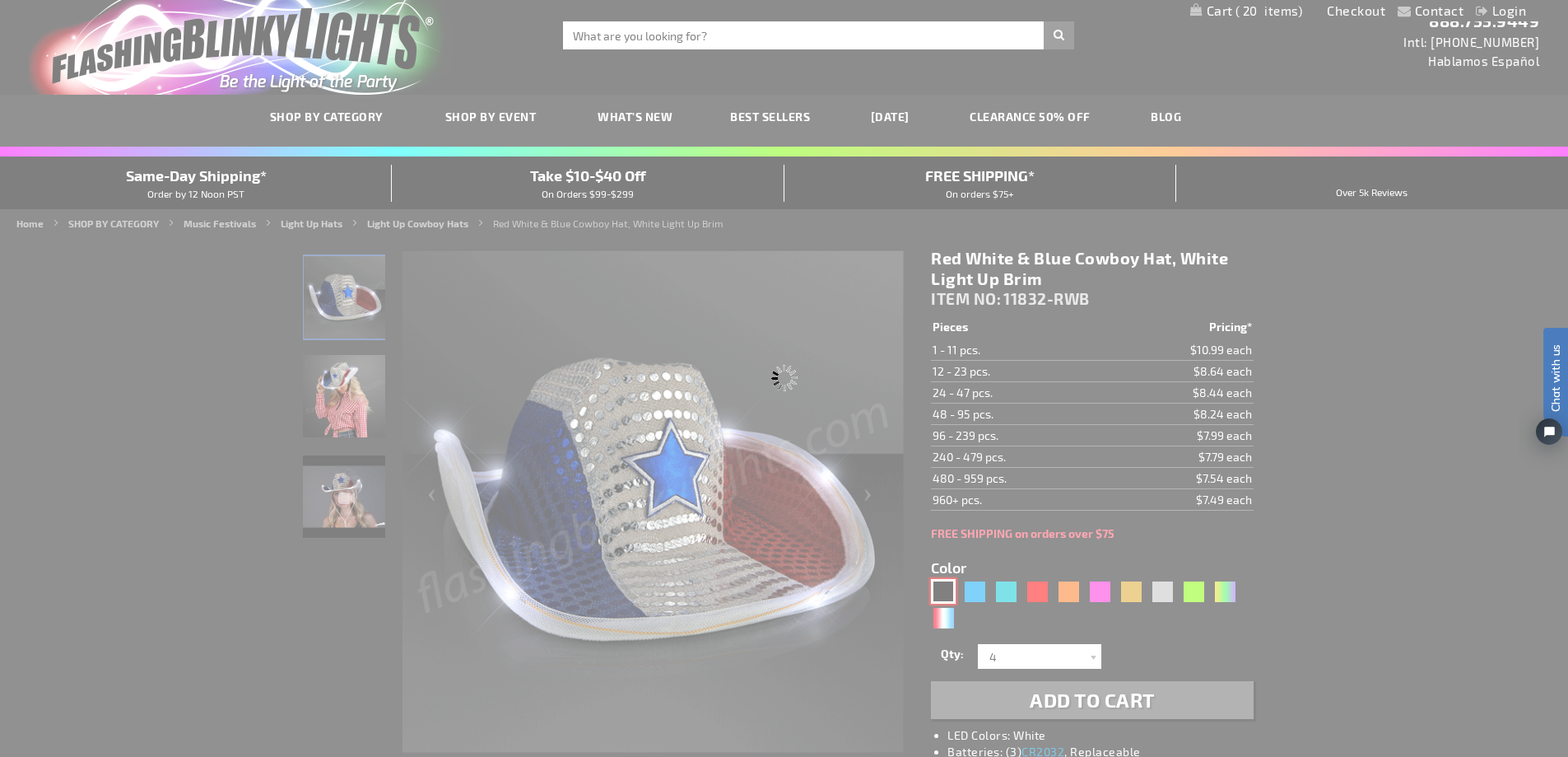
type input "11832-BK"
type input "Customize - Black Sequin Cowboy Hat White LED Light Up Brim - ITEM NO: 11832-BK"
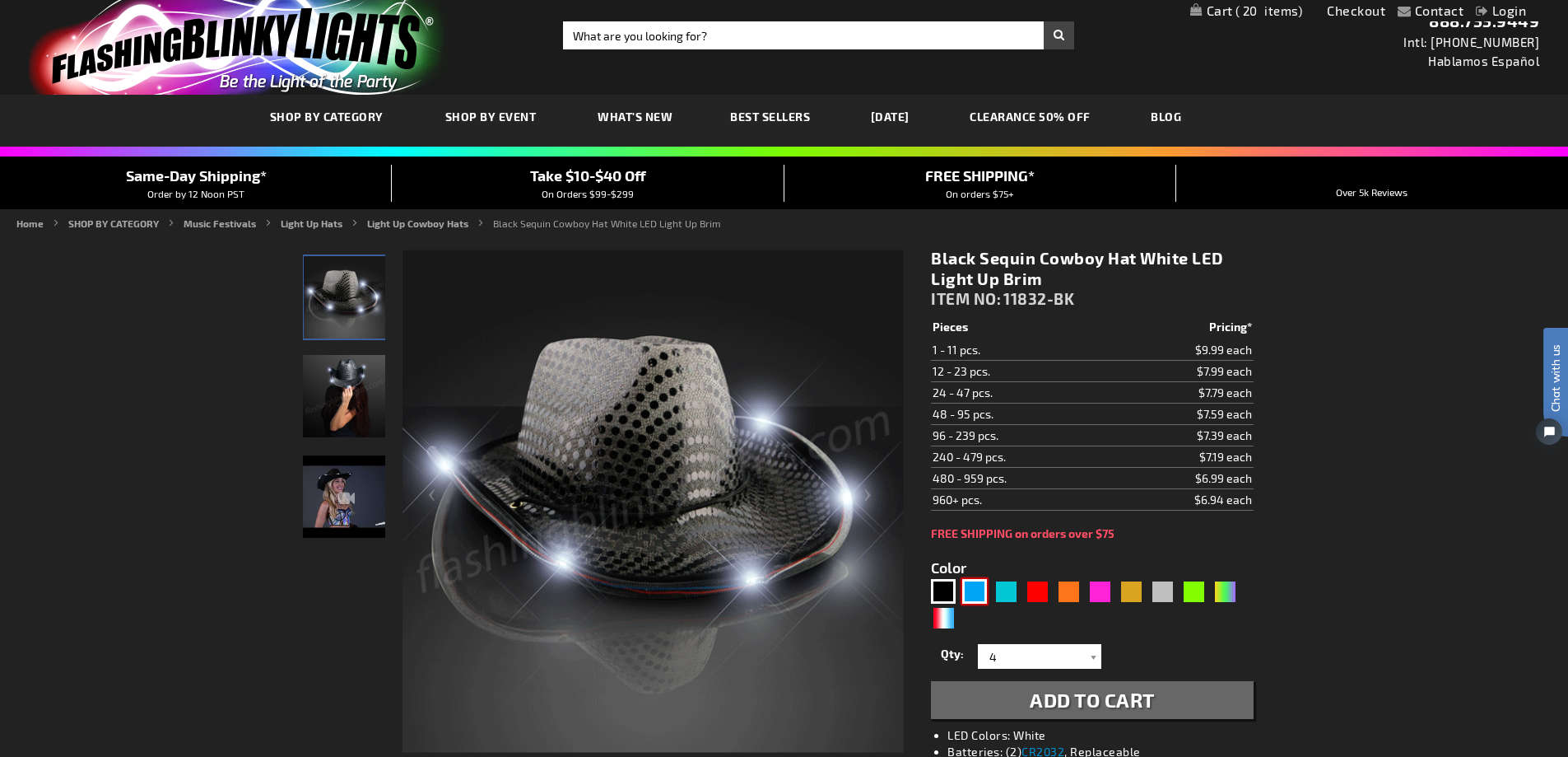
click at [971, 584] on div "Blue" at bounding box center [974, 591] width 25 height 25
type input "5629"
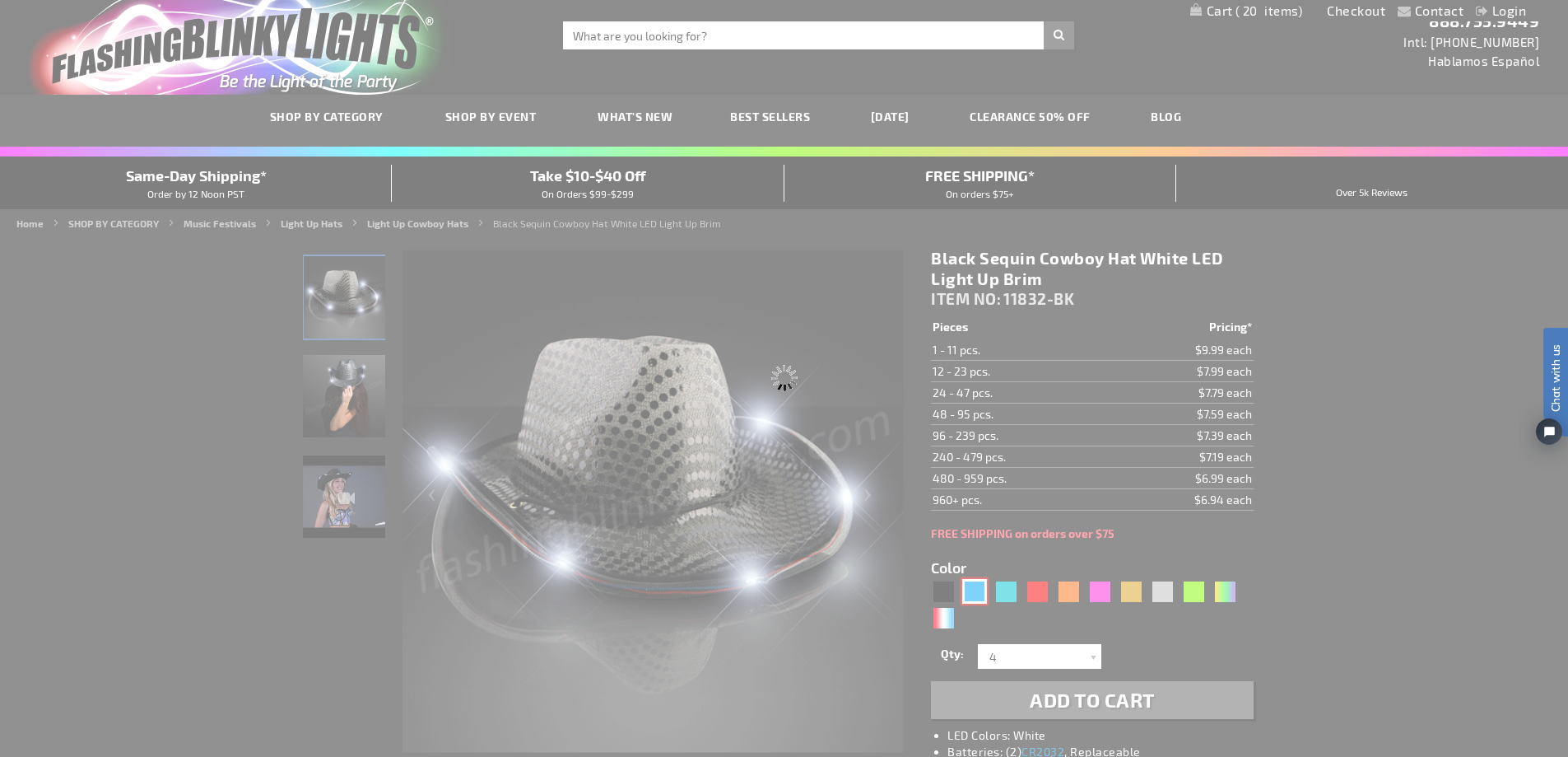
type input "11832-BL"
type input "Customize - Blue Sequin Cowboy Hat with Blue LED Brim - ITEM NO: 11832-BL"
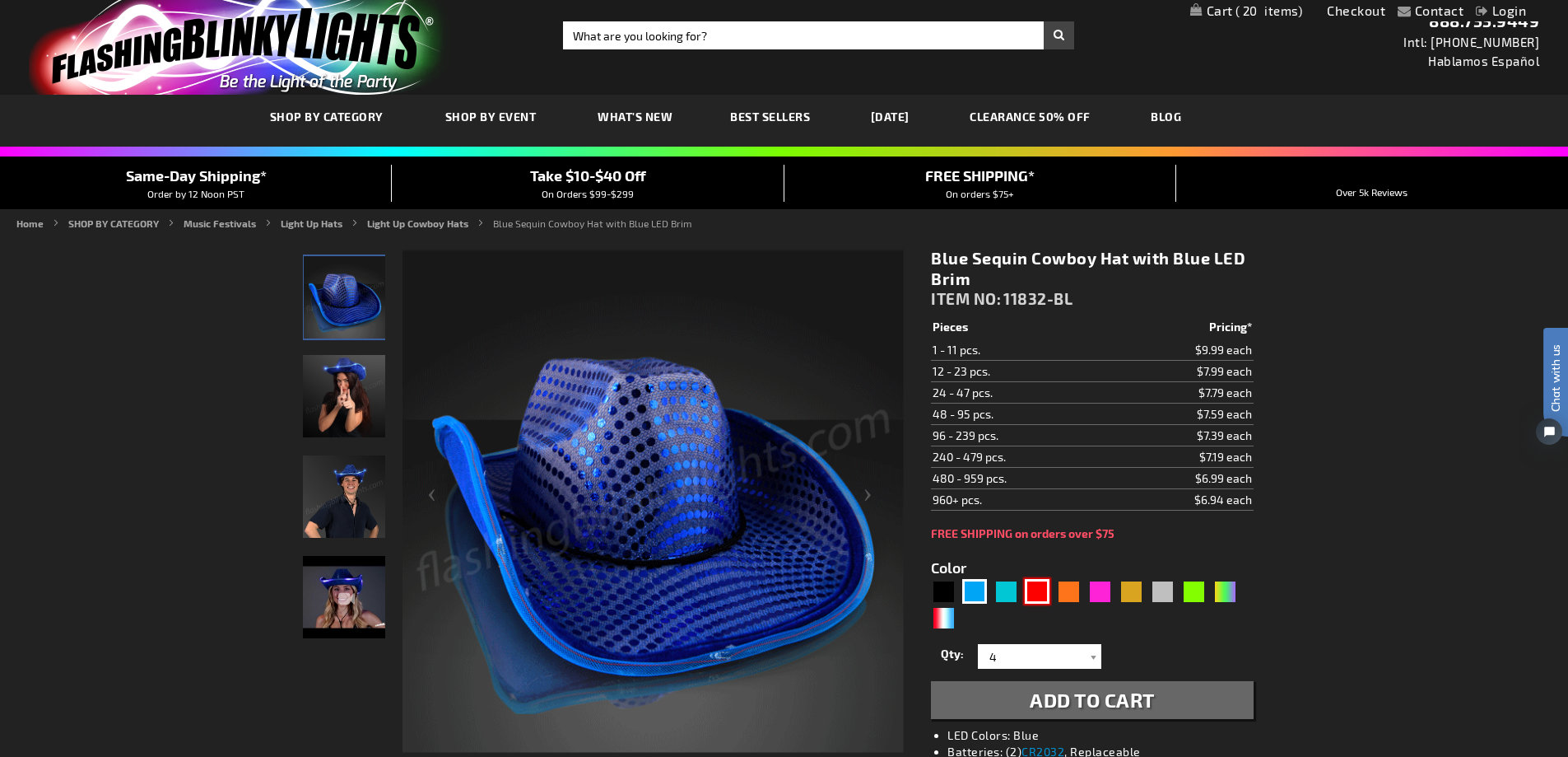
click at [1029, 589] on div "Red" at bounding box center [1037, 591] width 25 height 25
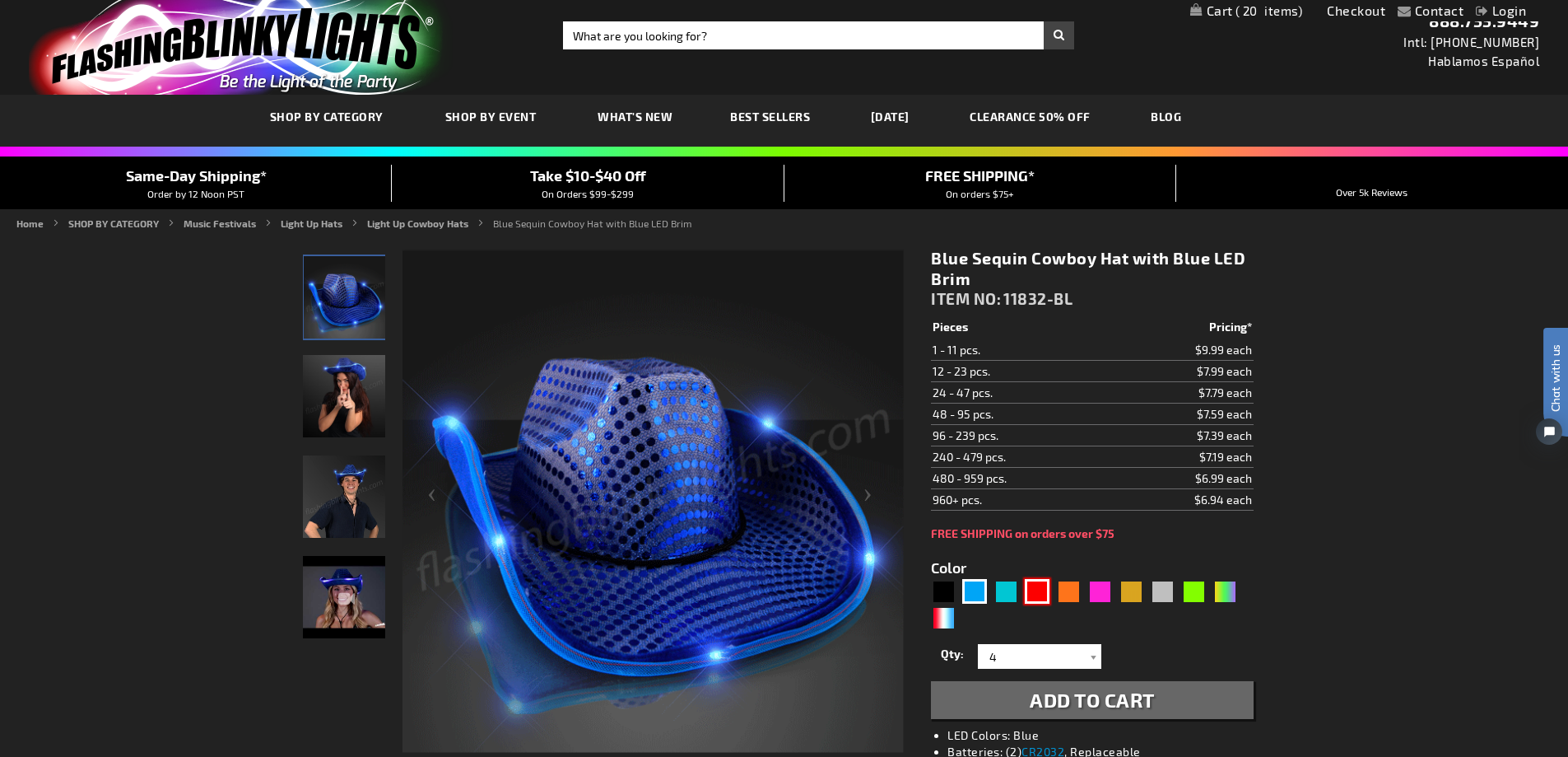
type input "5641"
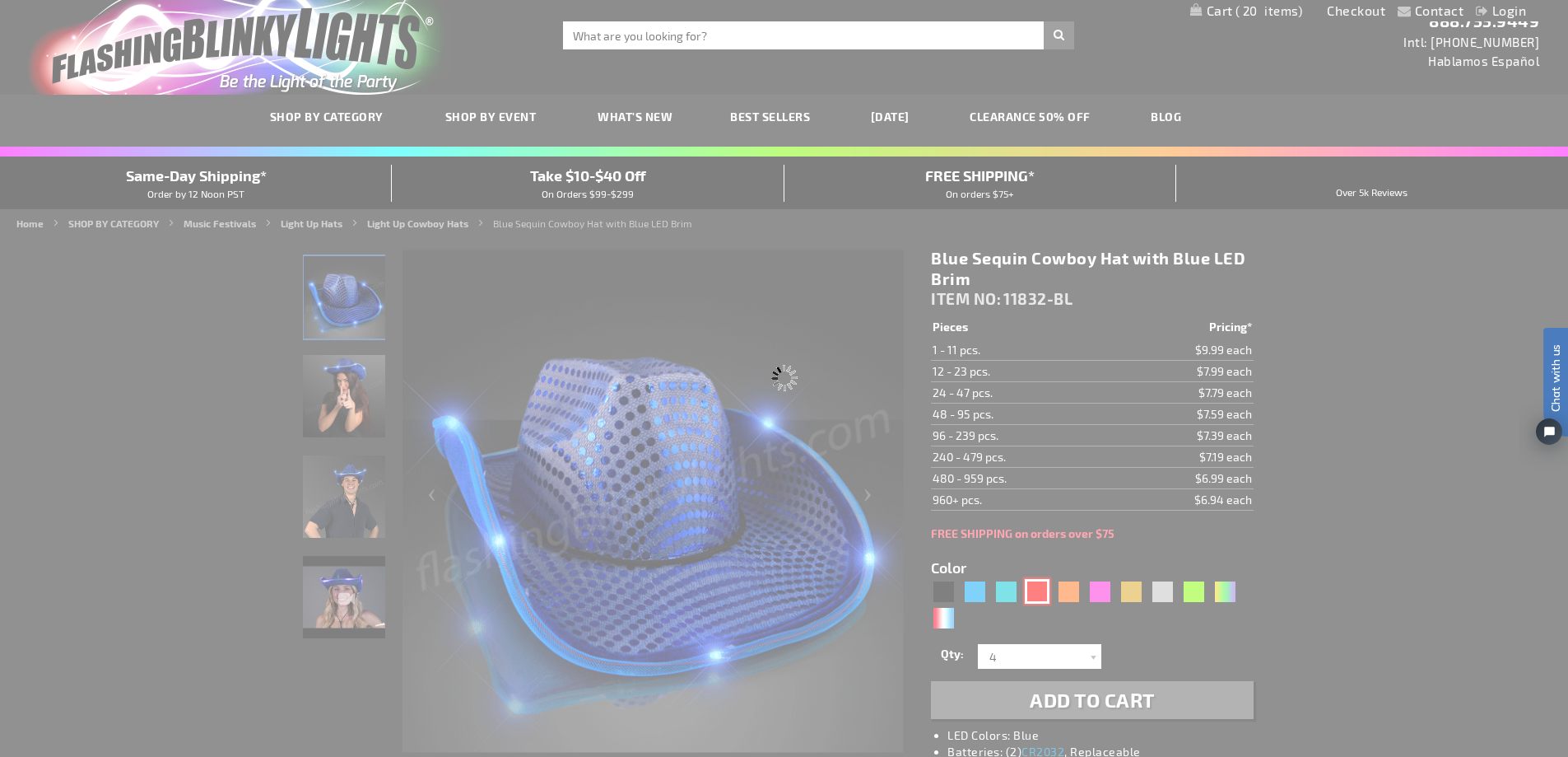
type input "11832-RD"
type input "Customize - Red Sequin Cowboy Hat with Red LED Brim - ITEM NO: 11832-RD"
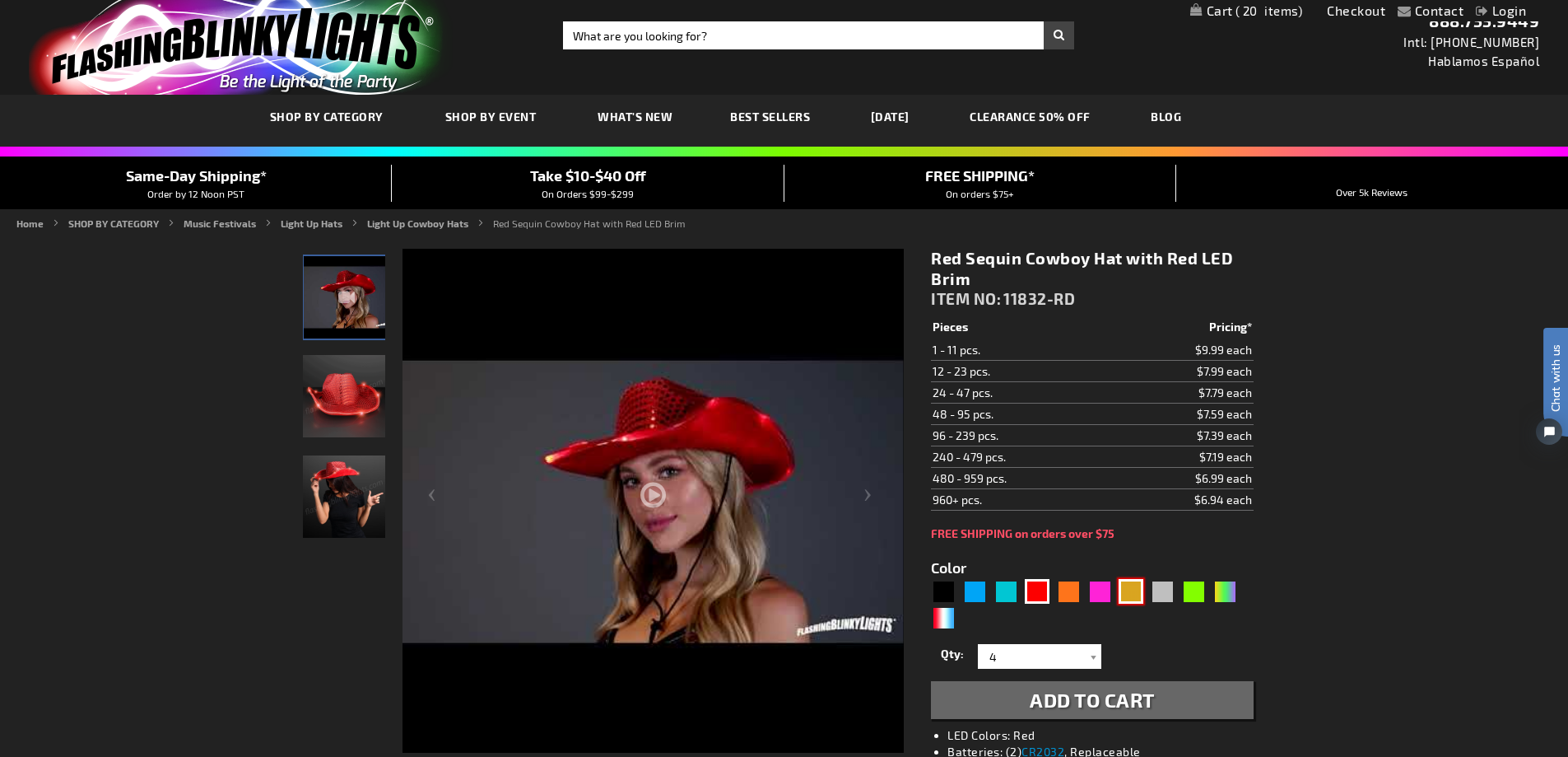
click at [1136, 587] on div "Gold" at bounding box center [1131, 591] width 25 height 25
type input "5633"
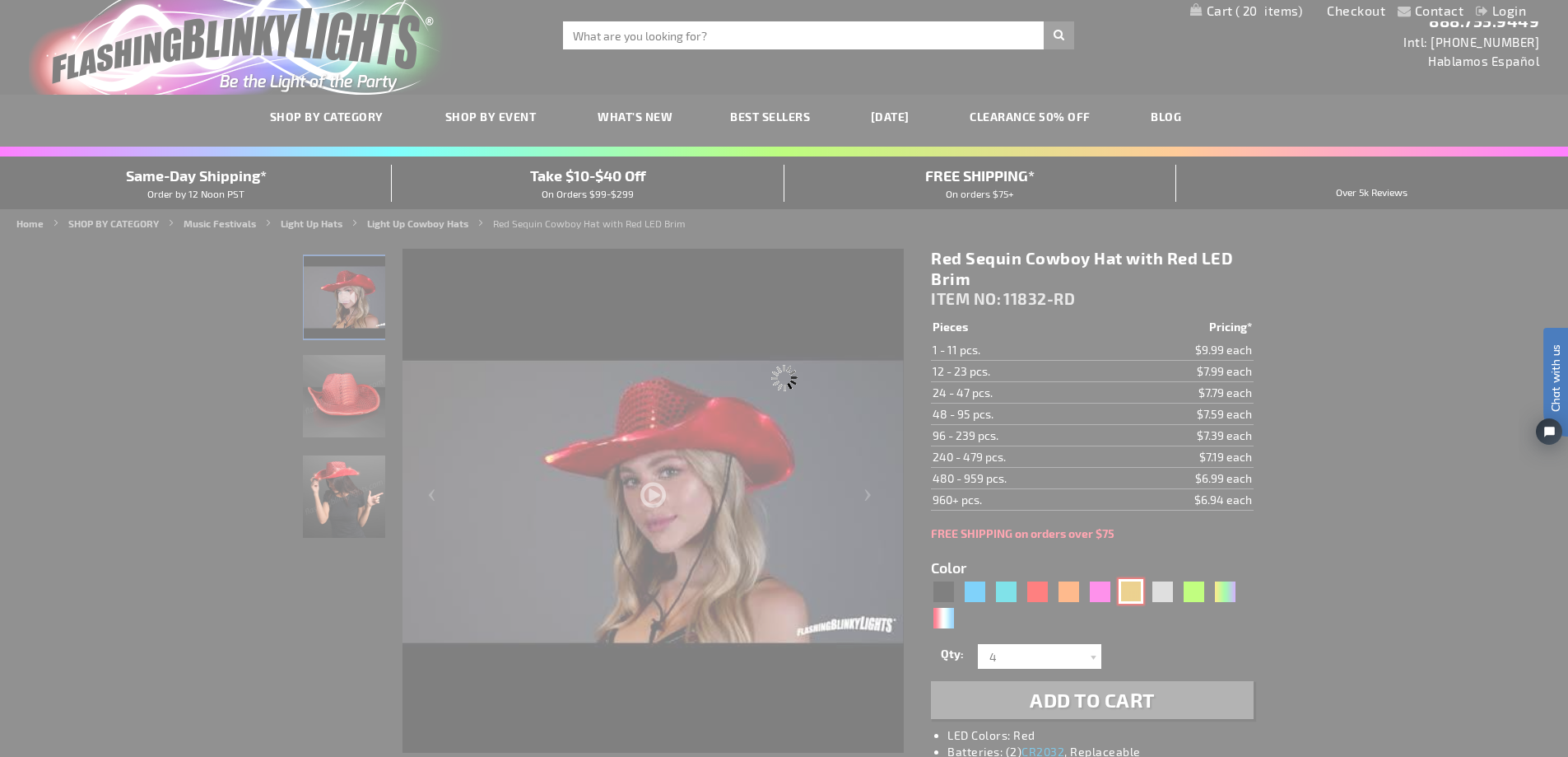
type input "11832-GD"
type input "Customize - Shiny Yellow-Gold Cowboy Hat with Light Brim - ITEM NO: 11832-GD"
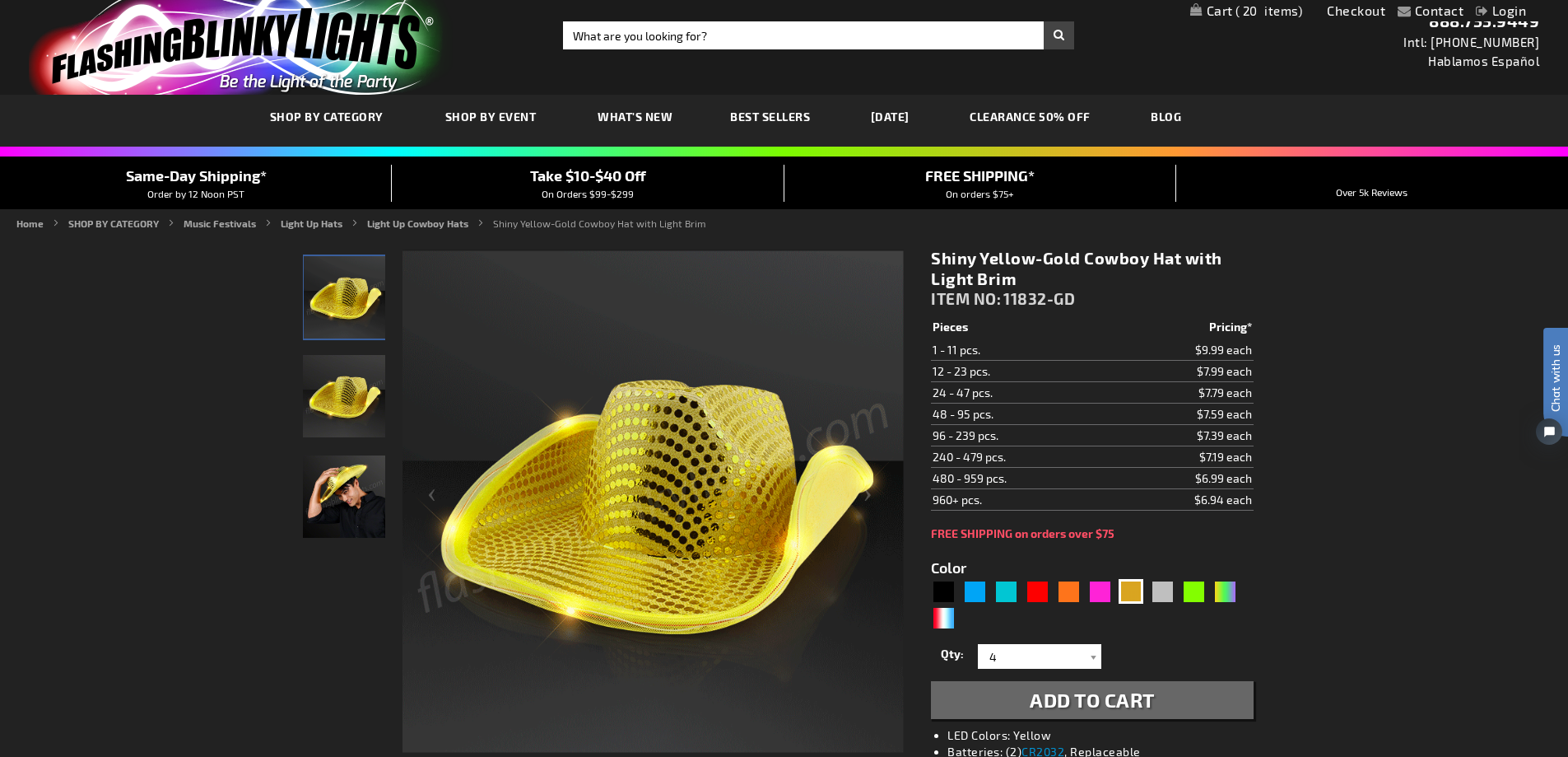
click at [1135, 700] on span "Add to Cart" at bounding box center [1092, 700] width 125 height 24
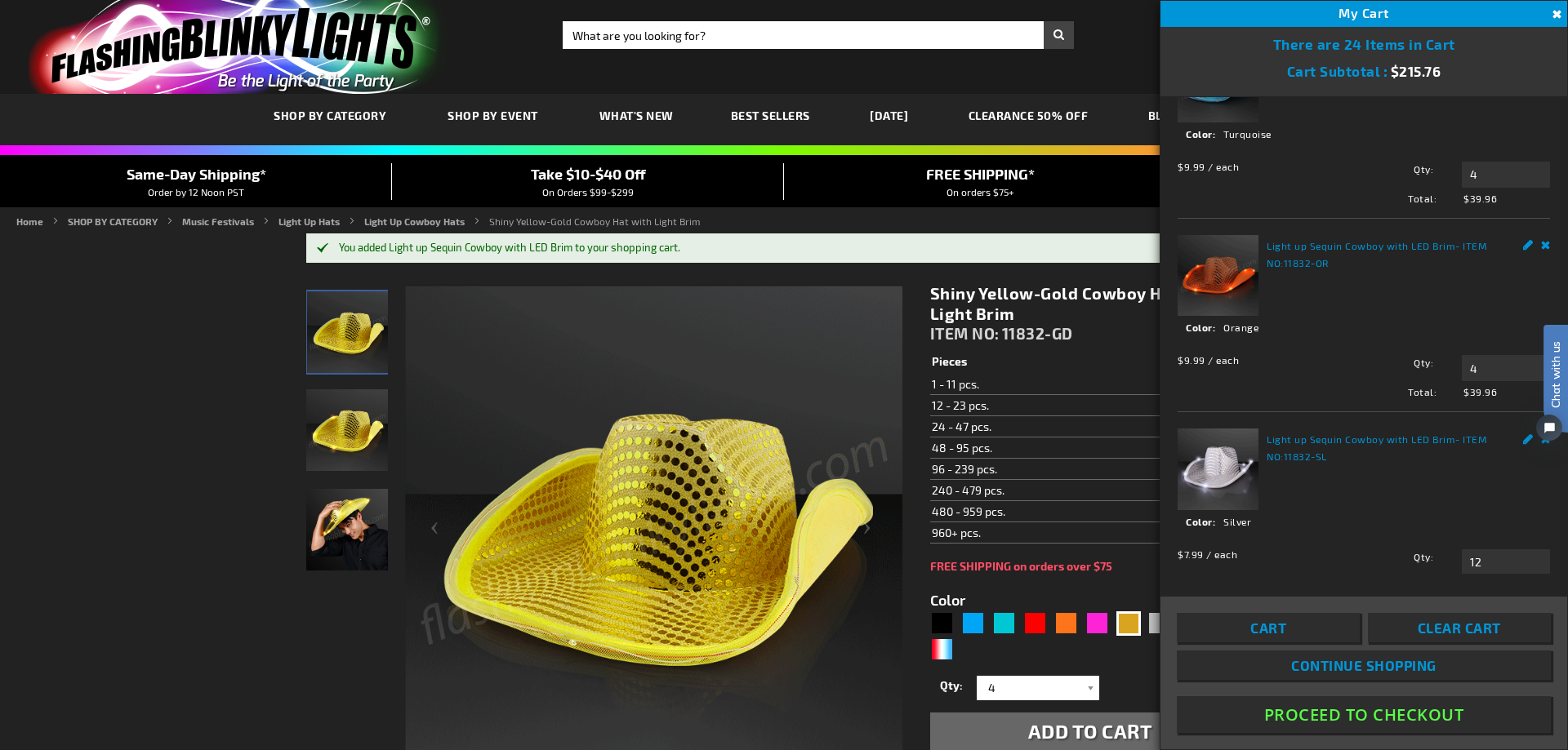
scroll to position [307, 0]
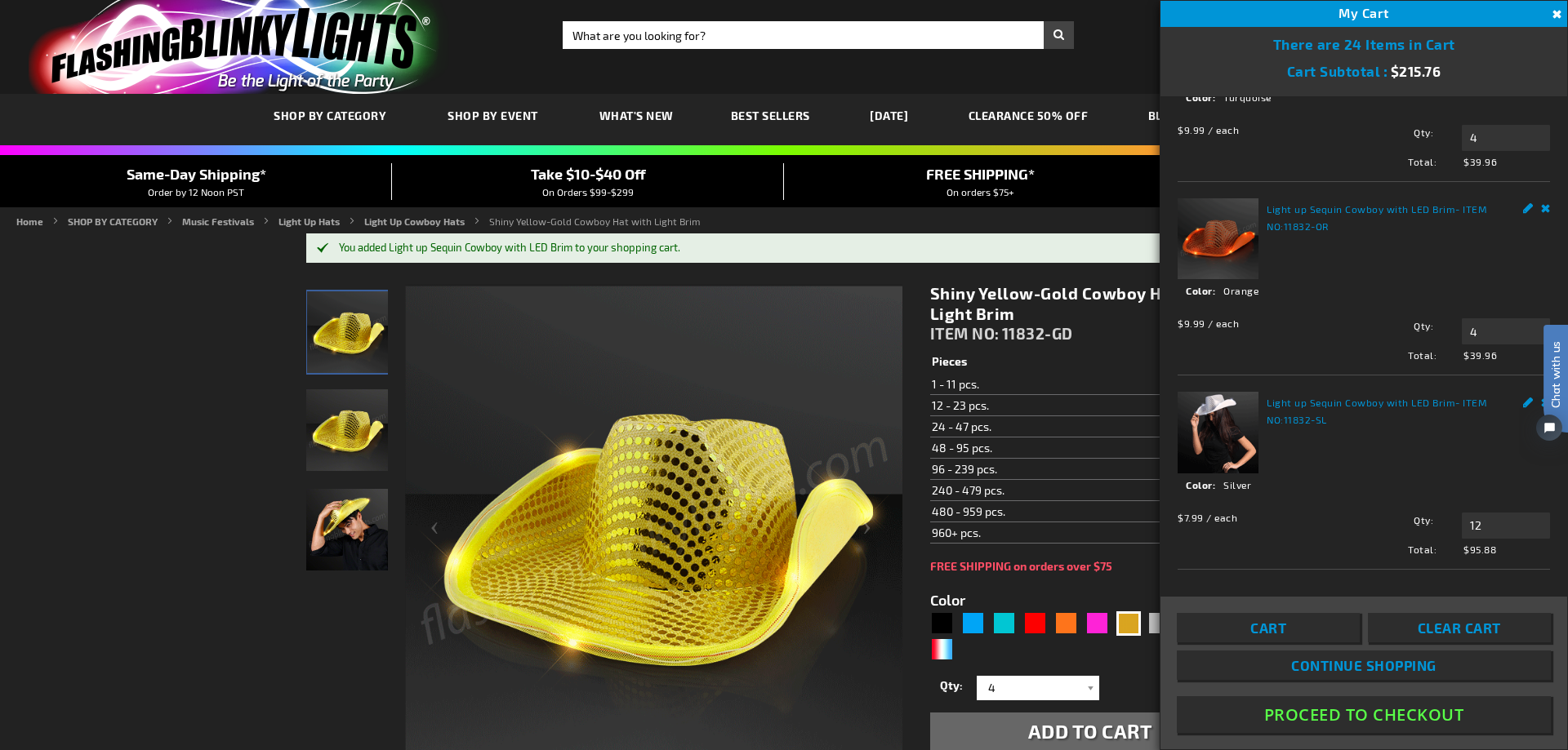
click at [1531, 386] on div "Chat with us" at bounding box center [1547, 398] width 40 height 114
click at [1529, 394] on div "Chat with us" at bounding box center [1547, 398] width 40 height 114
click at [1097, 622] on div "Pink" at bounding box center [1097, 623] width 25 height 25
type input "5639"
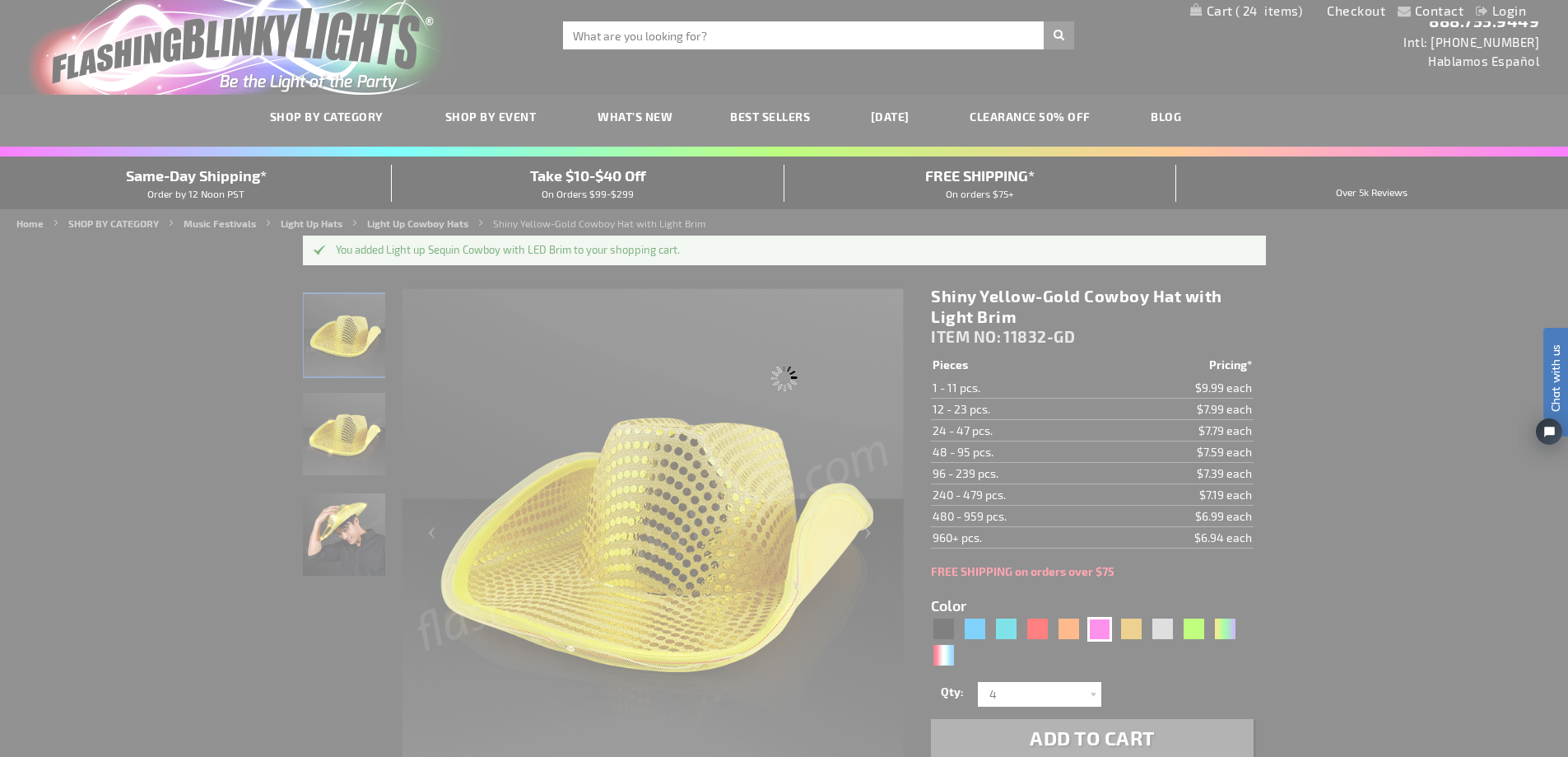
type input "11832-PK"
type input "Customize - Pink Sequin Cowboy Hats with Pink LED Brim - ITEM NO: 11832-PK"
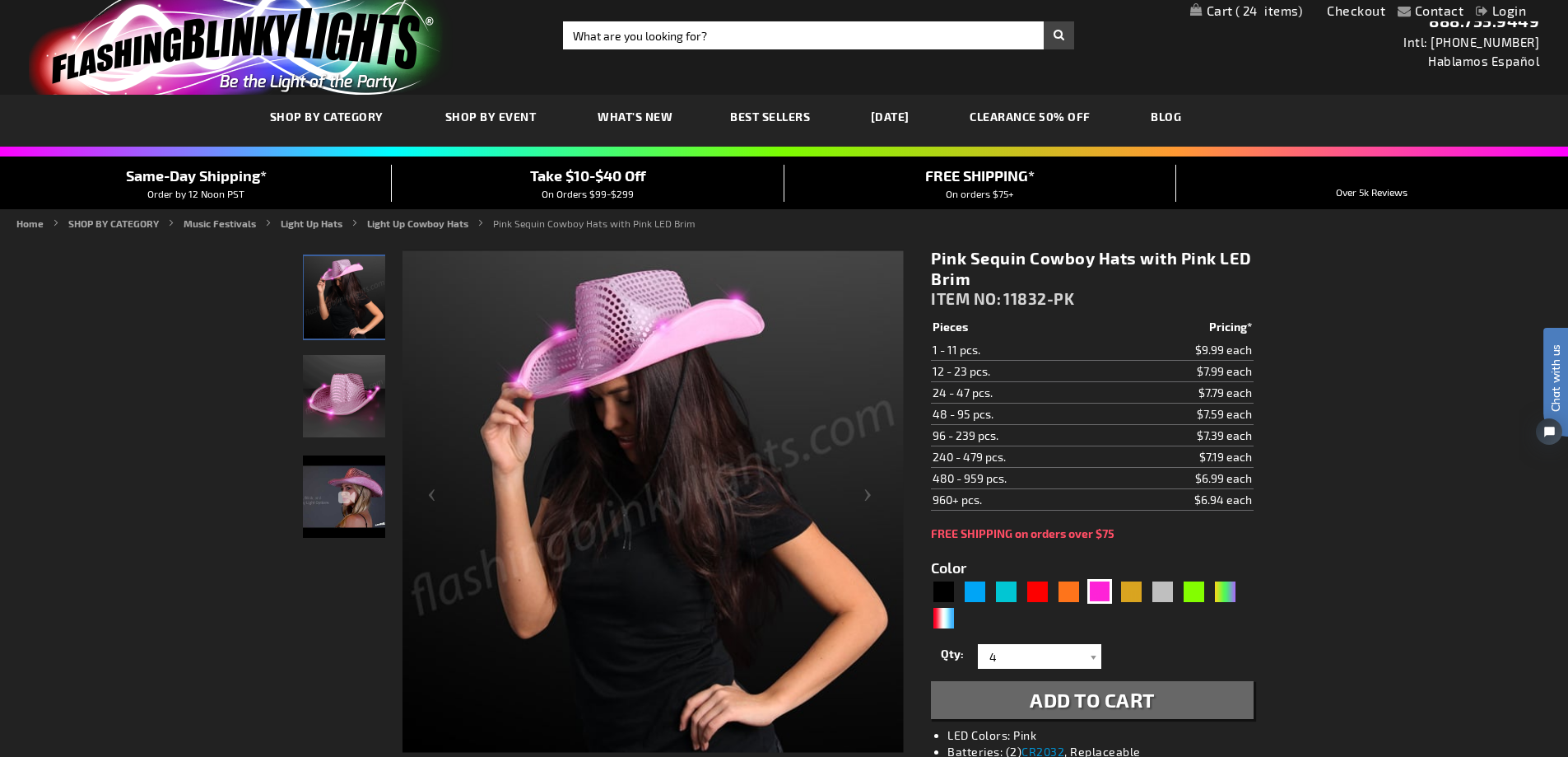
click at [1077, 729] on li "LED Colors: Pink" at bounding box center [1109, 736] width 322 height 17
click at [1098, 701] on span "Add to Cart" at bounding box center [1092, 700] width 125 height 24
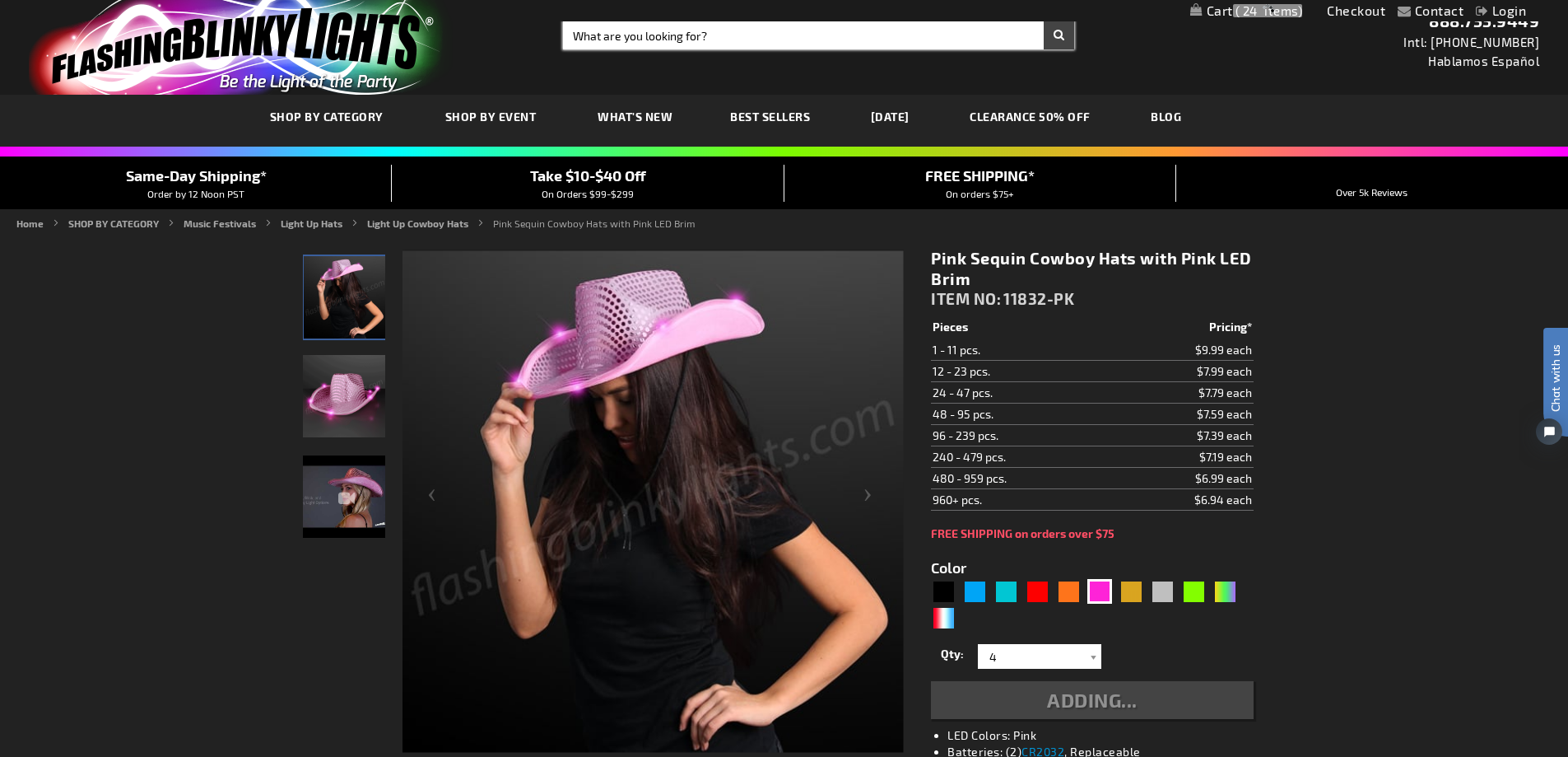
click at [602, 38] on input "Search" at bounding box center [819, 35] width 511 height 28
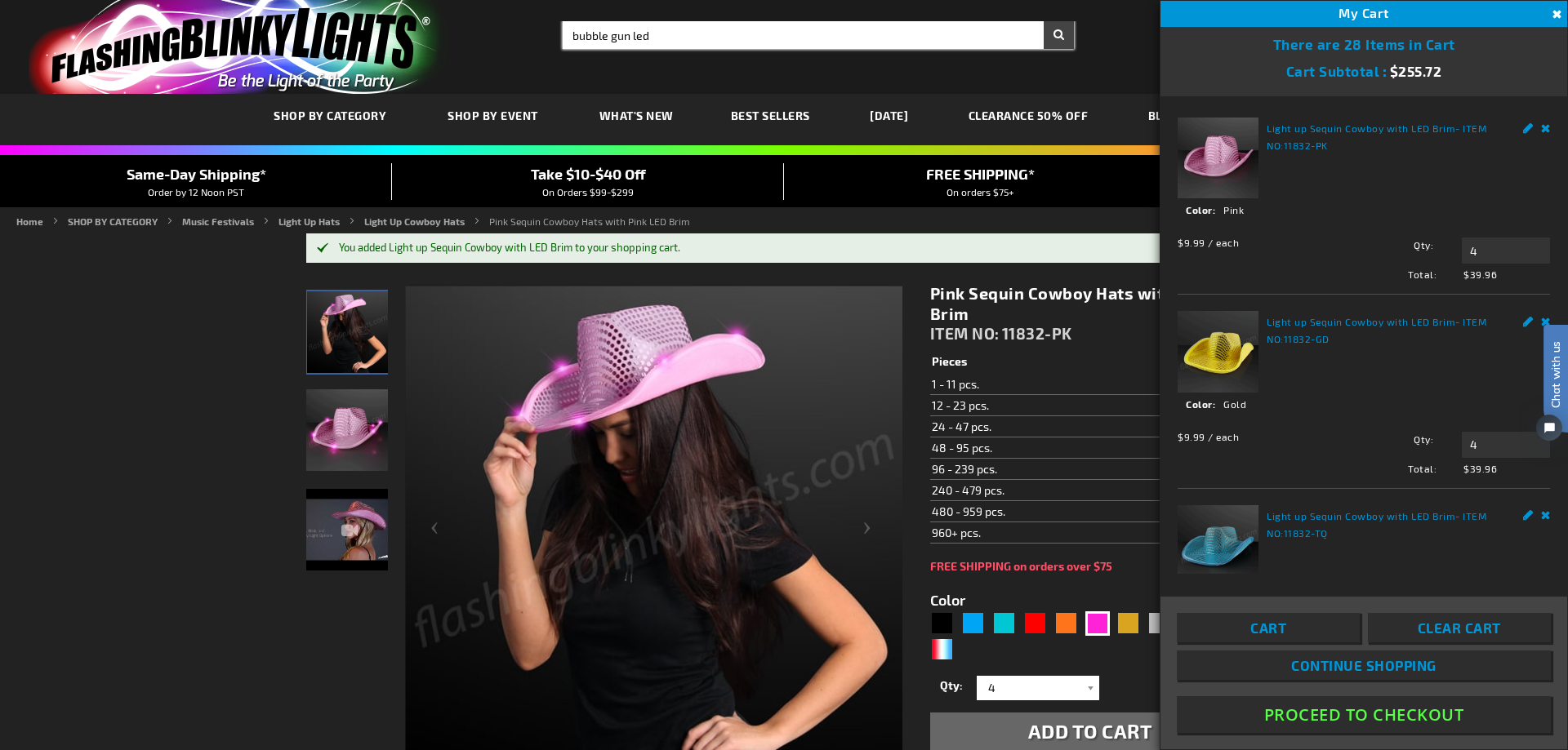
click at [1043, 21] on button "Search" at bounding box center [1058, 35] width 30 height 28
type input "bubble gun led"
